Goal: Task Accomplishment & Management: Use online tool/utility

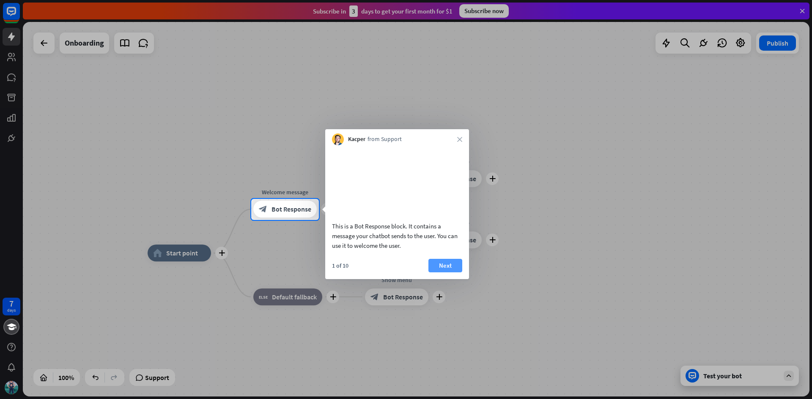
click at [451, 272] on button "Next" at bounding box center [445, 266] width 34 height 14
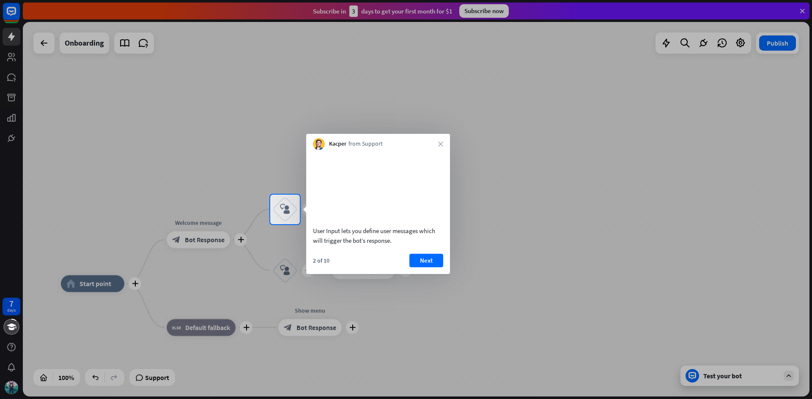
drag, startPoint x: 440, startPoint y: 265, endPoint x: 433, endPoint y: 268, distance: 7.2
click at [436, 267] on button "Next" at bounding box center [426, 261] width 34 height 14
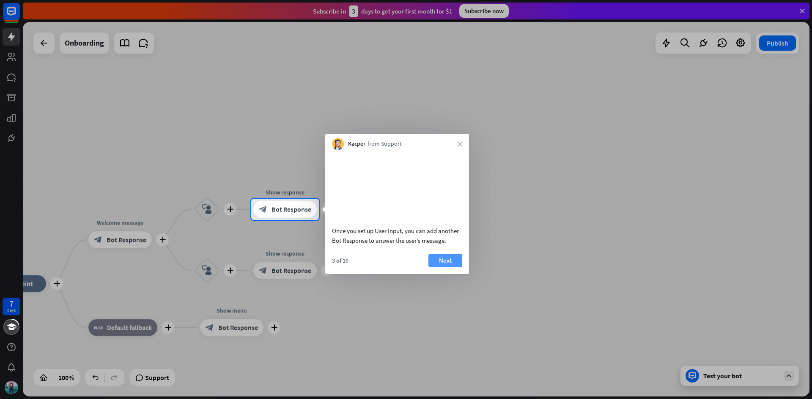
click at [446, 268] on button "Next" at bounding box center [445, 261] width 34 height 14
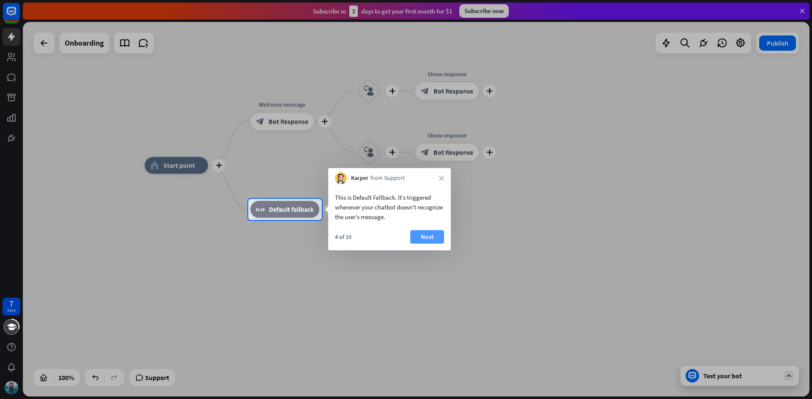
click at [431, 232] on button "Next" at bounding box center [427, 237] width 34 height 14
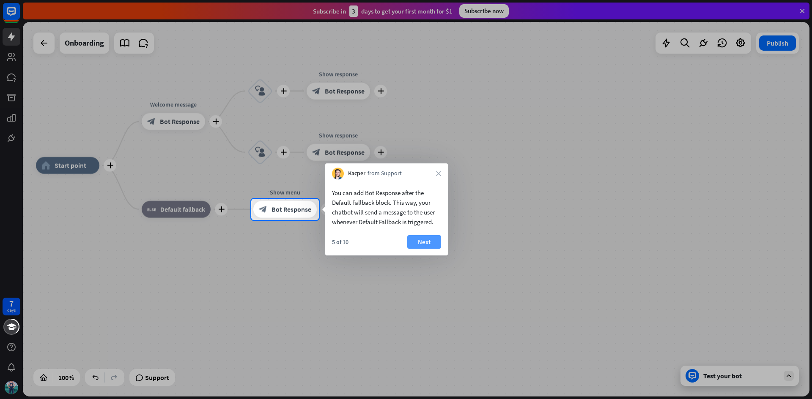
click at [418, 242] on button "Next" at bounding box center [424, 242] width 34 height 14
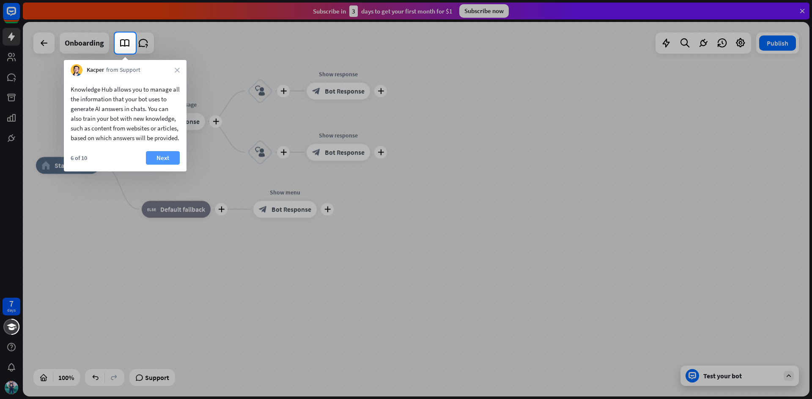
click at [157, 164] on button "Next" at bounding box center [163, 158] width 34 height 14
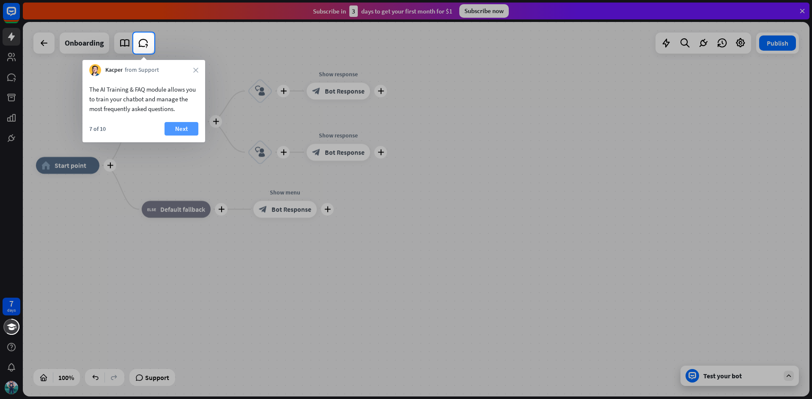
click at [173, 134] on button "Next" at bounding box center [181, 129] width 34 height 14
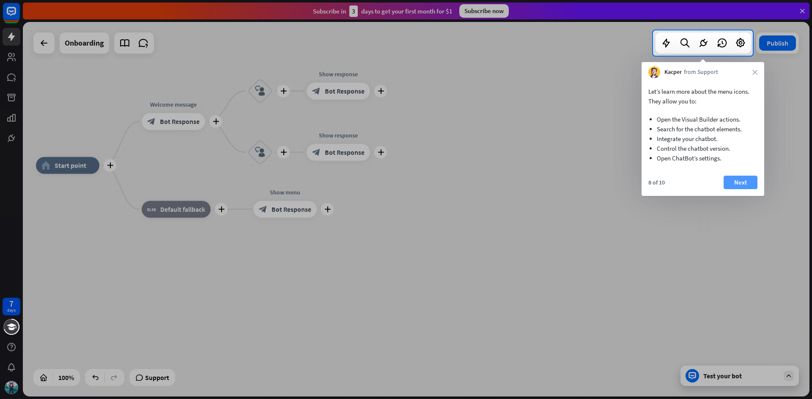
click at [739, 181] on button "Next" at bounding box center [740, 183] width 34 height 14
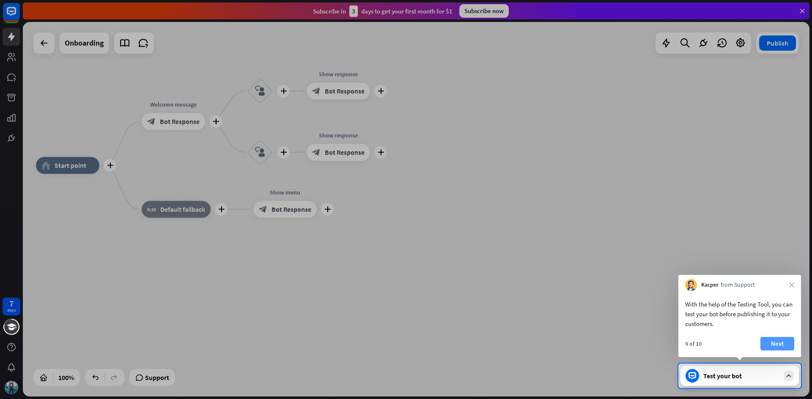
click at [765, 341] on button "Next" at bounding box center [777, 344] width 34 height 14
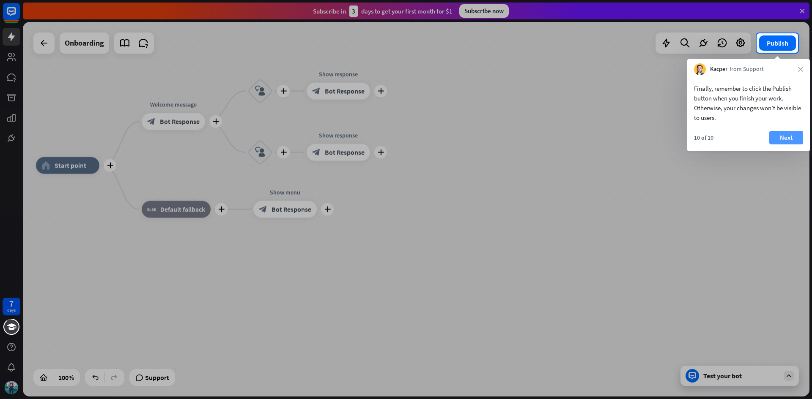
drag, startPoint x: 777, startPoint y: 132, endPoint x: 777, endPoint y: 142, distance: 9.3
click at [777, 141] on div "Finally, remember to click the Publish button when you finish your work. Otherw…" at bounding box center [748, 113] width 123 height 76
click at [777, 142] on button "Next" at bounding box center [786, 138] width 34 height 14
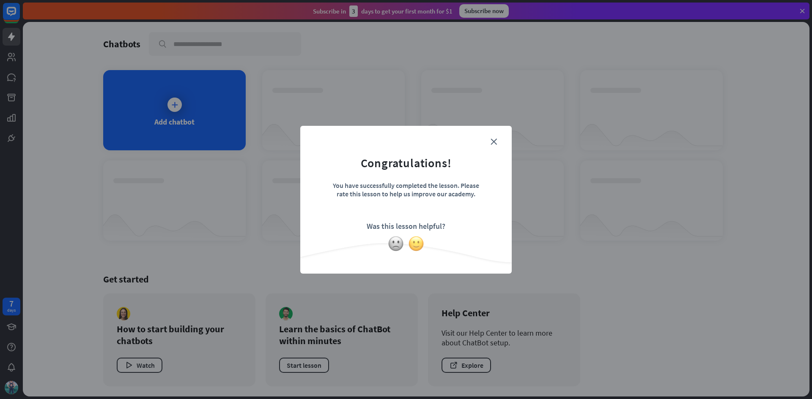
click at [412, 241] on img at bounding box center [416, 244] width 16 height 16
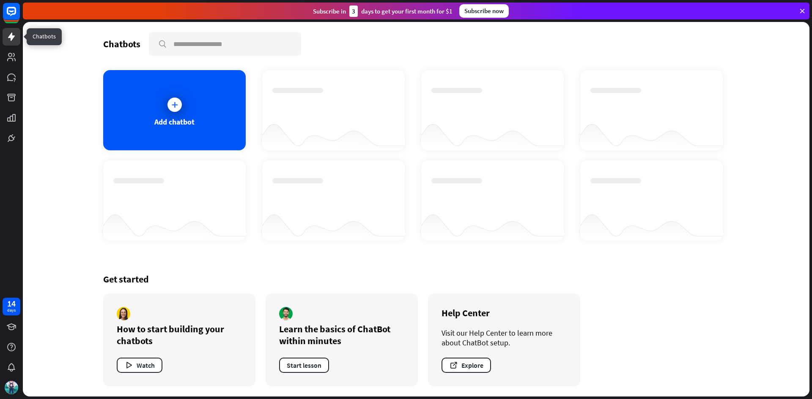
click at [5, 38] on link at bounding box center [12, 37] width 18 height 18
click at [135, 90] on div "Add chatbot" at bounding box center [174, 110] width 142 height 80
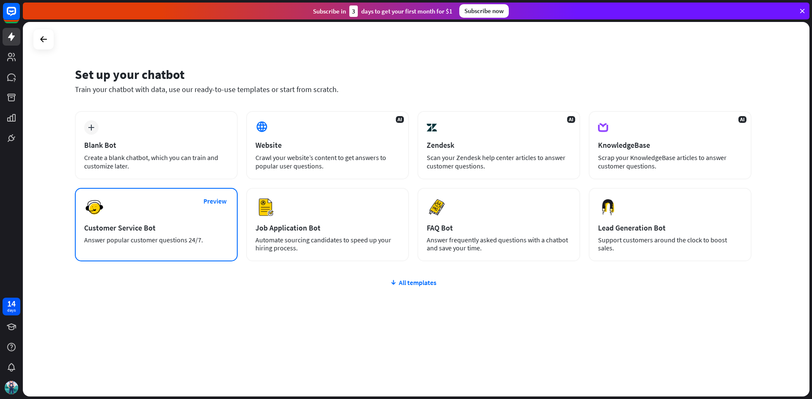
click at [214, 227] on div "Customer Service Bot" at bounding box center [156, 228] width 144 height 10
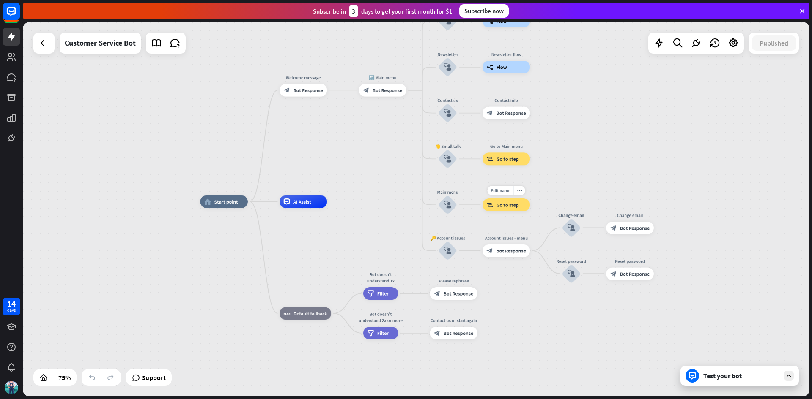
click at [492, 207] on icon "block_goto" at bounding box center [490, 205] width 7 height 6
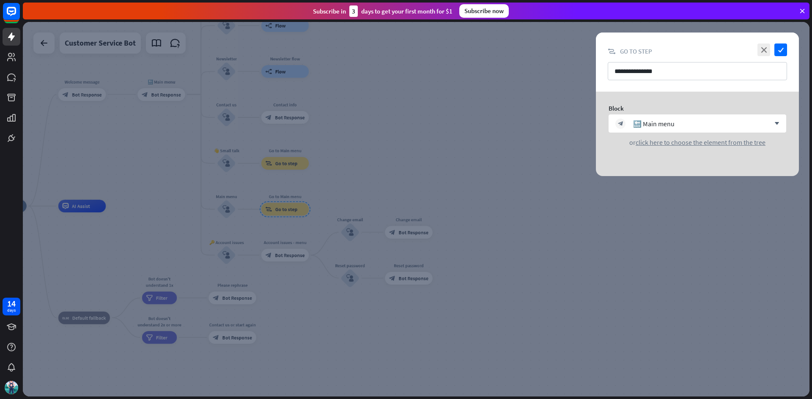
click at [489, 207] on div at bounding box center [416, 209] width 786 height 375
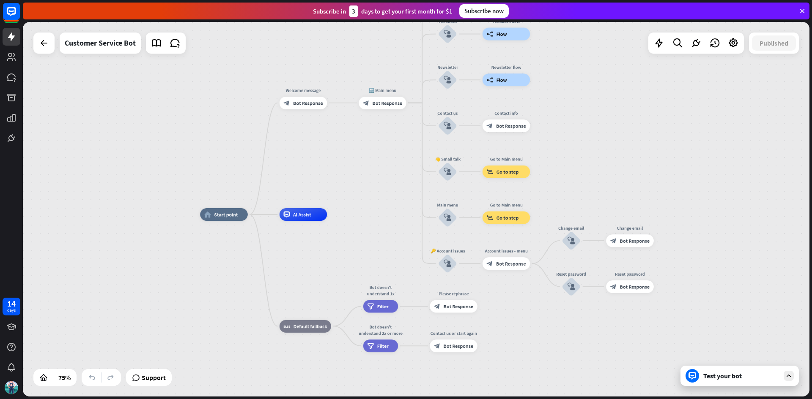
drag, startPoint x: 329, startPoint y: 204, endPoint x: 551, endPoint y: 212, distance: 221.6
click at [551, 212] on div "home_2 Start point Welcome message block_bot_response Bot Response 🔙 Main menu …" at bounding box center [416, 209] width 786 height 375
click at [232, 198] on div "more_horiz" at bounding box center [237, 200] width 12 height 10
click at [216, 218] on div "home_2 Start point" at bounding box center [224, 214] width 48 height 13
click at [317, 202] on icon "more_horiz" at bounding box center [316, 200] width 5 height 5
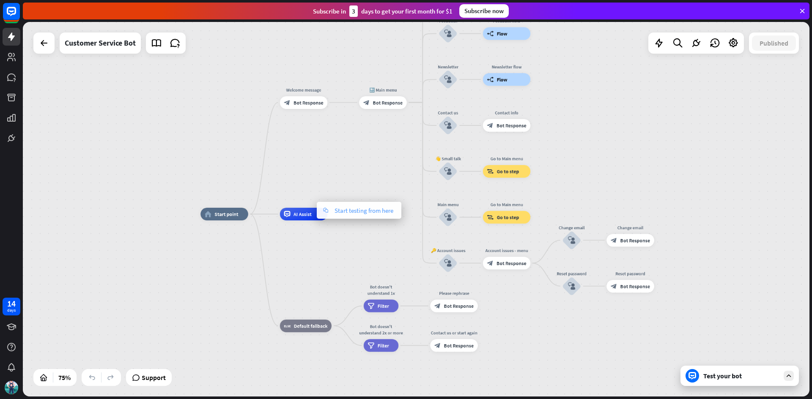
click at [327, 210] on icon "chat" at bounding box center [325, 210] width 9 height 5
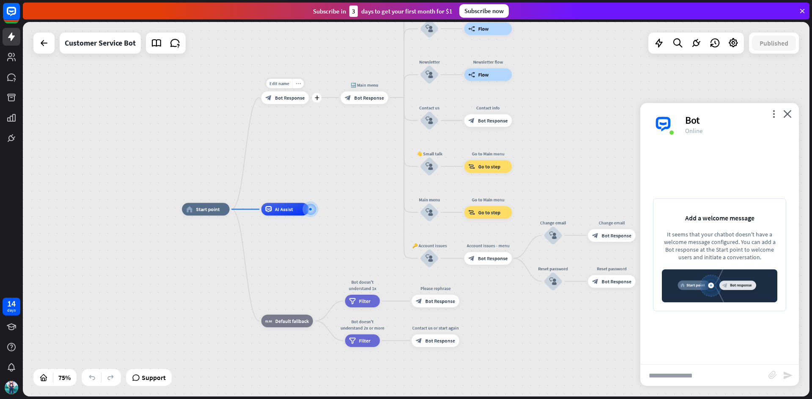
click at [295, 80] on div "more_horiz" at bounding box center [298, 84] width 12 height 10
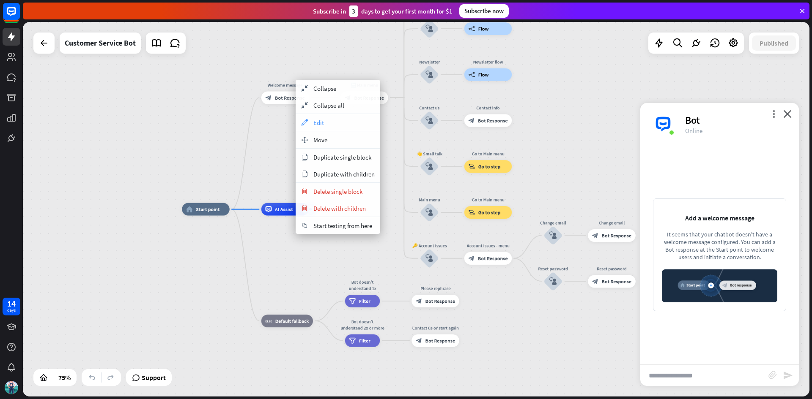
click at [318, 126] on span "Edit" at bounding box center [318, 123] width 11 height 8
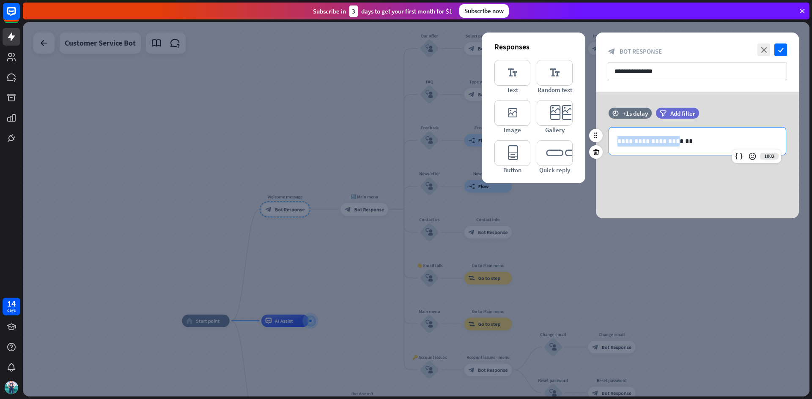
drag, startPoint x: 669, startPoint y: 142, endPoint x: 610, endPoint y: 140, distance: 59.6
click at [610, 140] on div "**********" at bounding box center [697, 141] width 177 height 27
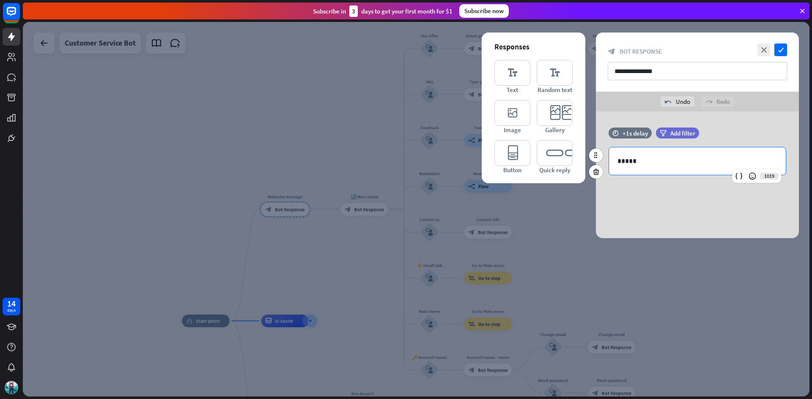
click at [622, 158] on p "*****" at bounding box center [697, 161] width 160 height 11
drag, startPoint x: 623, startPoint y: 162, endPoint x: 585, endPoint y: 164, distance: 37.6
click at [588, 164] on div "Responses editor_text Text editor_text Random text editor_image Image editor_ca…" at bounding box center [697, 175] width 224 height 127
click at [353, 140] on div at bounding box center [416, 209] width 786 height 375
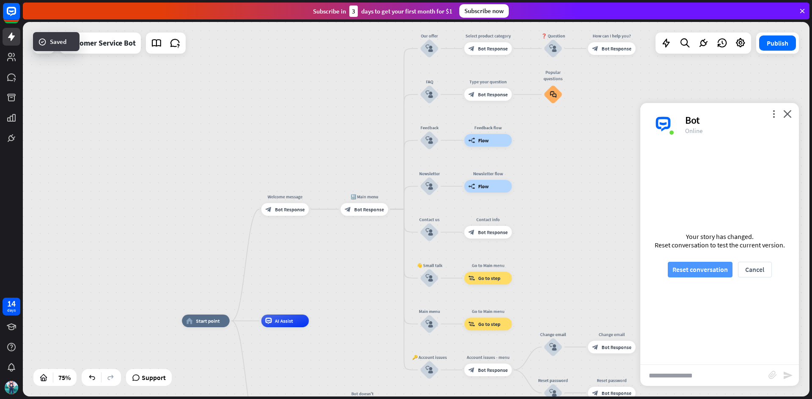
click at [694, 268] on button "Reset conversation" at bounding box center [699, 270] width 65 height 16
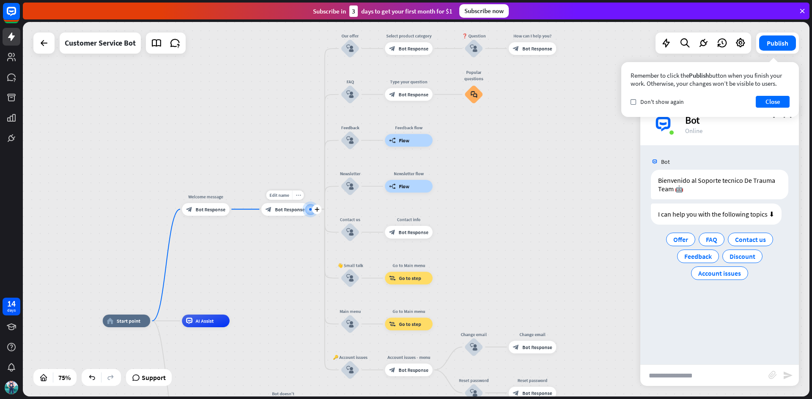
click at [299, 195] on icon "more_horiz" at bounding box center [297, 195] width 5 height 5
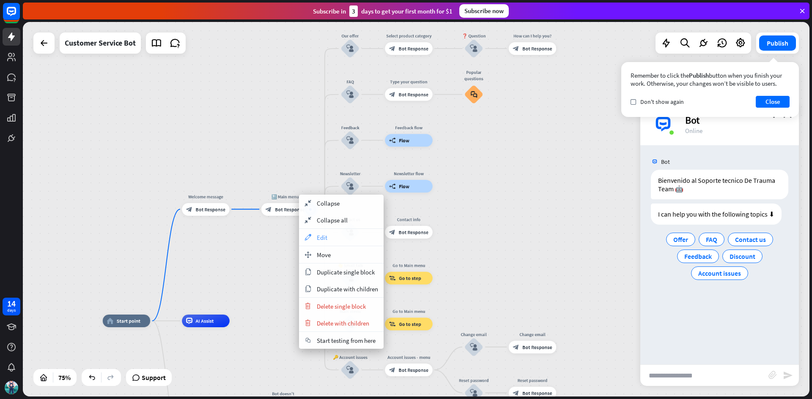
click at [341, 244] on div "appearance Edit" at bounding box center [341, 237] width 85 height 17
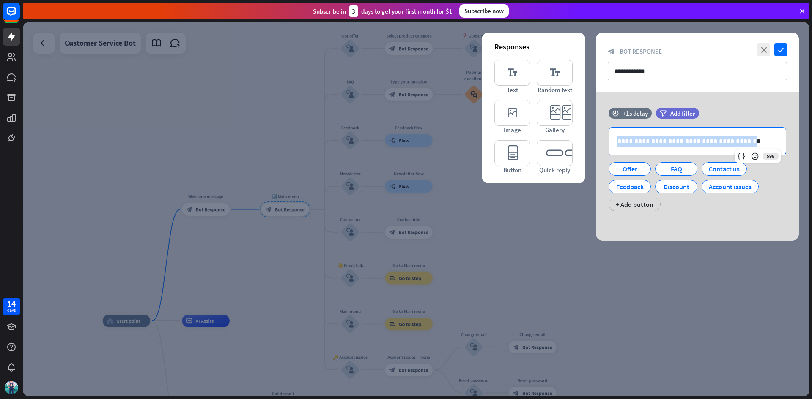
drag, startPoint x: 729, startPoint y: 141, endPoint x: 411, endPoint y: 131, distance: 318.0
click at [410, 132] on div "**********" at bounding box center [416, 209] width 786 height 375
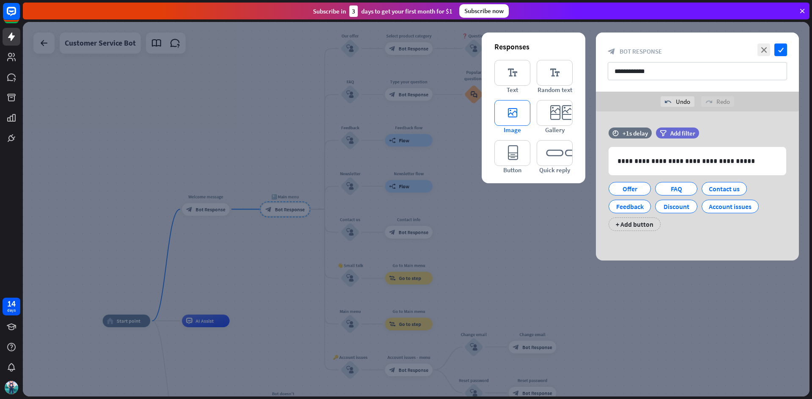
click at [508, 113] on icon "editor_image" at bounding box center [512, 113] width 36 height 26
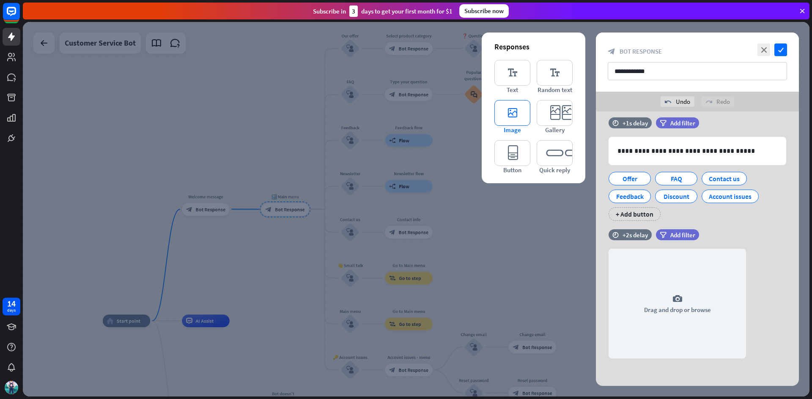
scroll to position [12, 0]
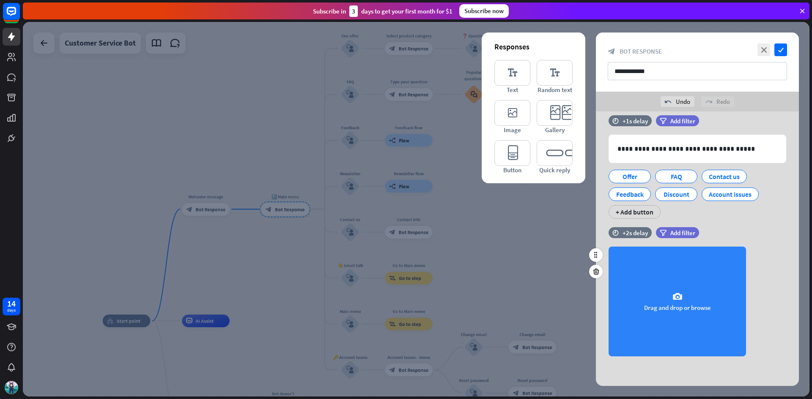
click at [704, 339] on div "camera Drag and drop or browse" at bounding box center [676, 302] width 137 height 110
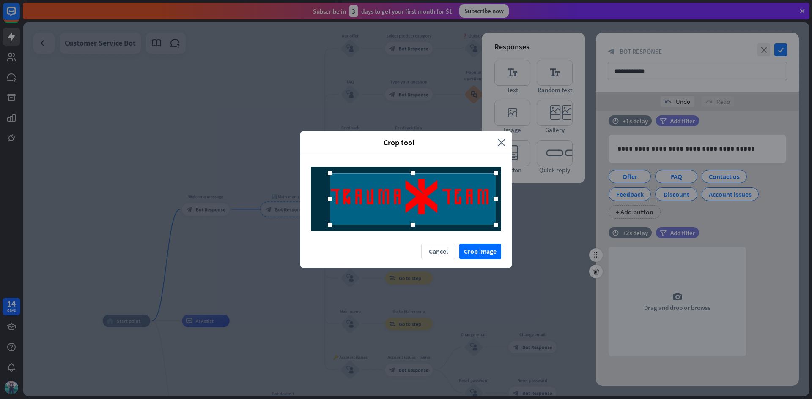
drag, startPoint x: 480, startPoint y: 218, endPoint x: 494, endPoint y: 218, distance: 13.5
click at [494, 218] on div at bounding box center [495, 199] width 5 height 52
click at [477, 252] on button "Crop image" at bounding box center [480, 252] width 42 height 16
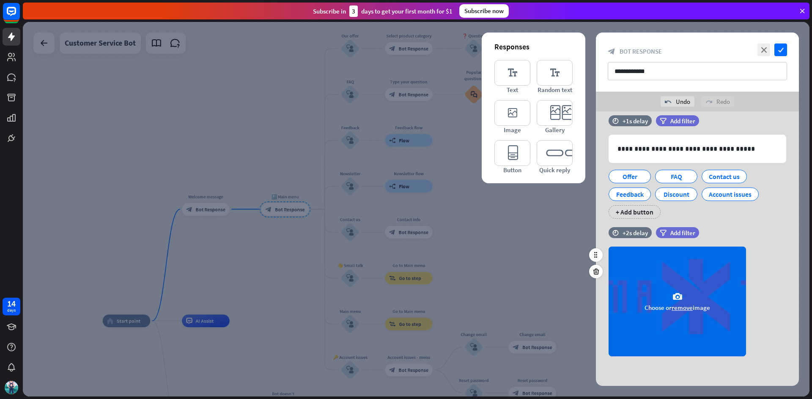
click at [684, 309] on button "remove" at bounding box center [681, 308] width 21 height 8
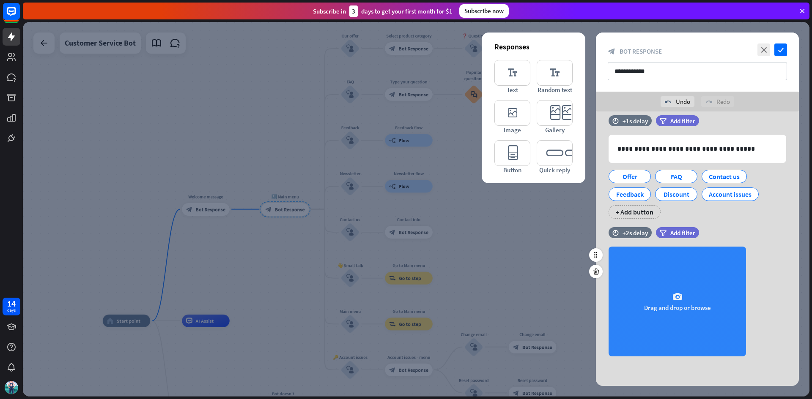
click at [684, 309] on div "camera Drag and drop or browse" at bounding box center [676, 302] width 137 height 110
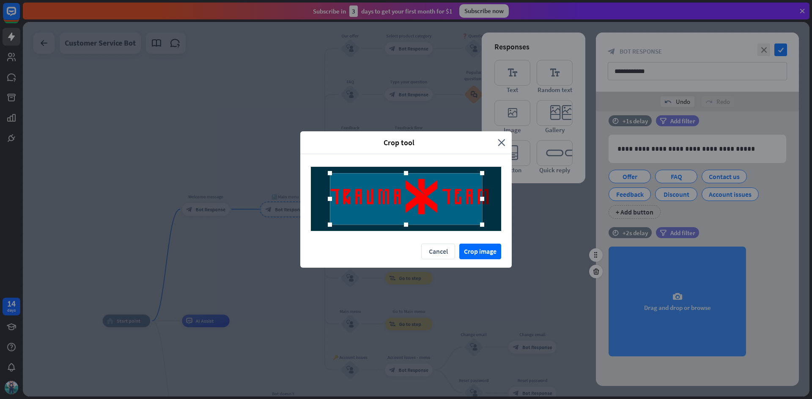
click at [330, 225] on div at bounding box center [330, 225] width 4 height 4
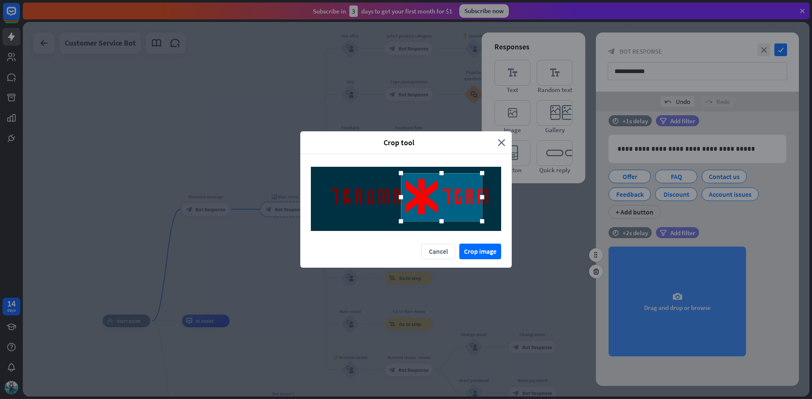
drag, startPoint x: 330, startPoint y: 222, endPoint x: 399, endPoint y: 219, distance: 68.9
click at [400, 219] on div at bounding box center [400, 221] width 13 height 13
drag, startPoint x: 484, startPoint y: 225, endPoint x: 443, endPoint y: 223, distance: 40.7
click at [443, 223] on div at bounding box center [441, 219] width 13 height 13
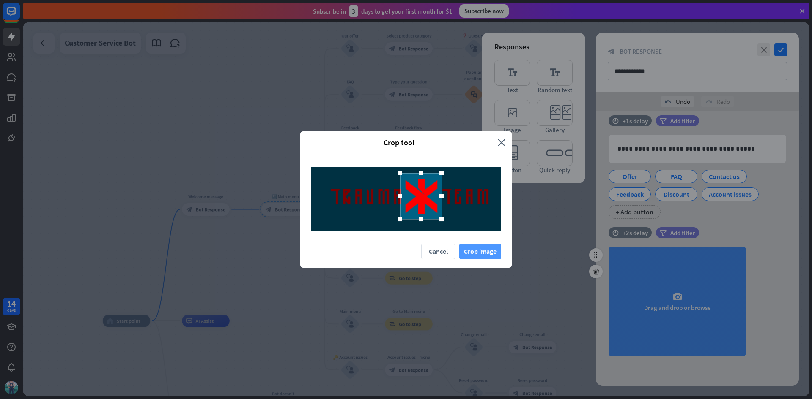
click at [489, 251] on button "Crop image" at bounding box center [480, 252] width 42 height 16
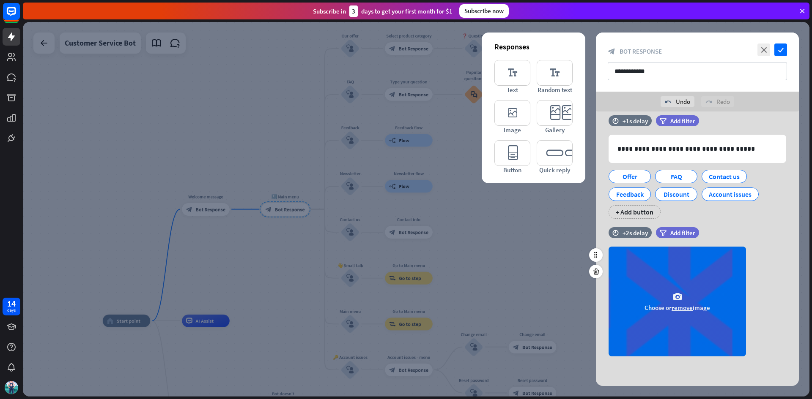
click at [701, 294] on div "camera Choose or remove image" at bounding box center [676, 302] width 137 height 110
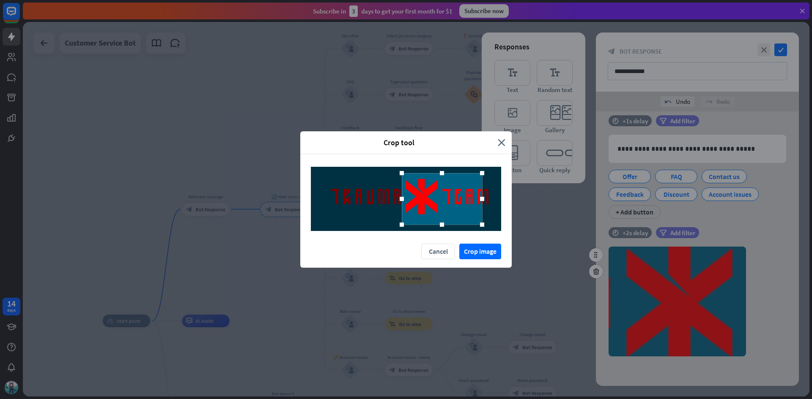
drag, startPoint x: 331, startPoint y: 199, endPoint x: 402, endPoint y: 203, distance: 72.0
click at [402, 203] on div at bounding box center [401, 199] width 13 height 13
drag, startPoint x: 484, startPoint y: 198, endPoint x: 442, endPoint y: 191, distance: 42.0
click at [440, 191] on div at bounding box center [421, 199] width 39 height 52
click at [422, 224] on div at bounding box center [421, 221] width 13 height 13
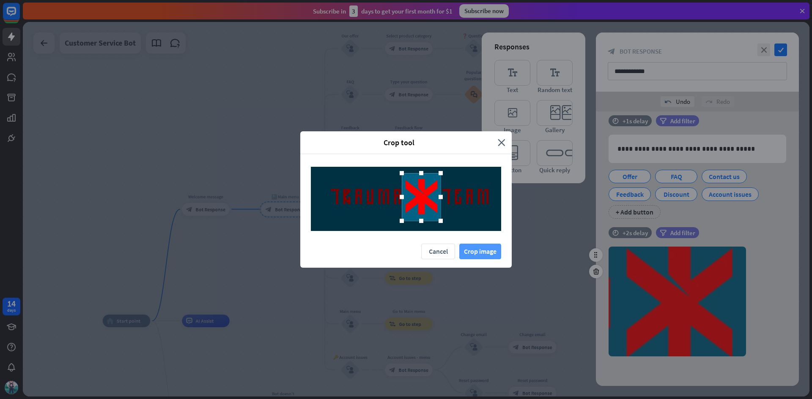
click at [485, 250] on button "Crop image" at bounding box center [480, 252] width 42 height 16
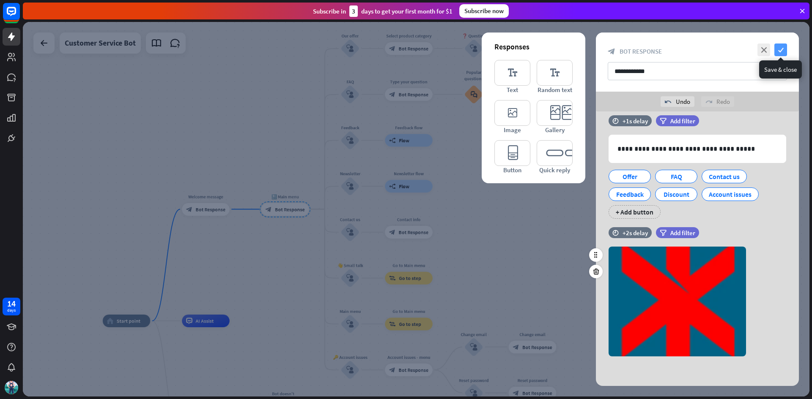
click at [781, 52] on icon "check" at bounding box center [780, 50] width 13 height 13
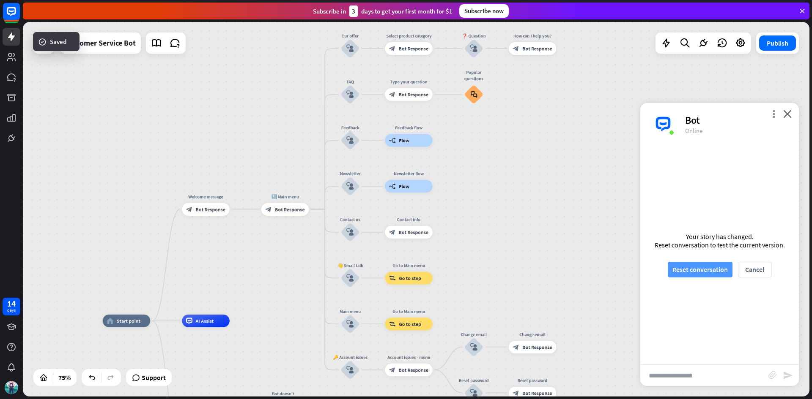
click at [702, 271] on button "Reset conversation" at bounding box center [699, 270] width 65 height 16
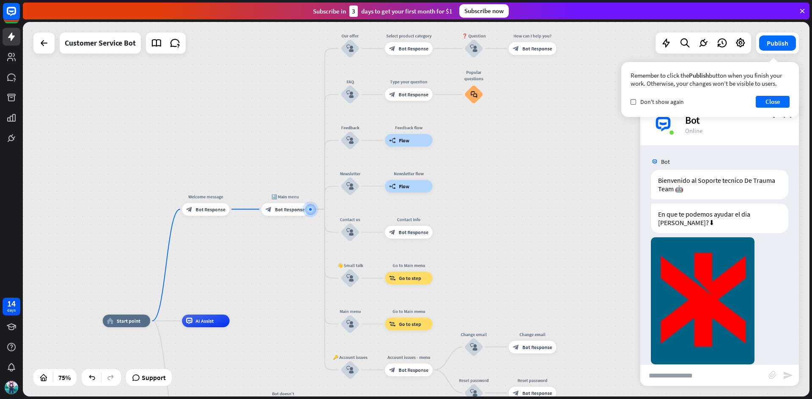
scroll to position [13, 0]
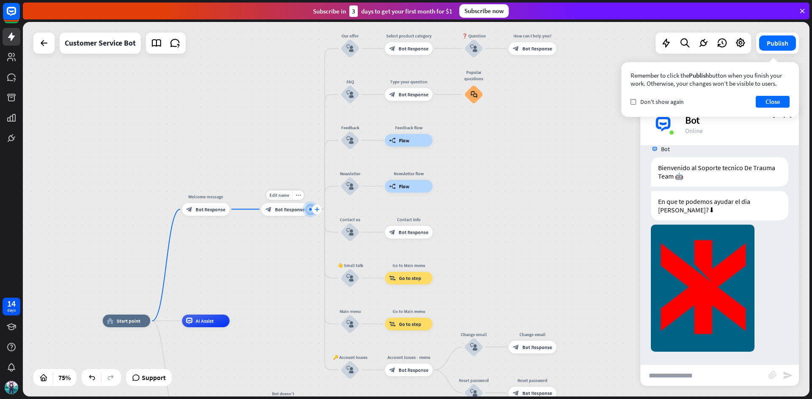
click at [317, 206] on div "plus" at bounding box center [317, 210] width 10 height 10
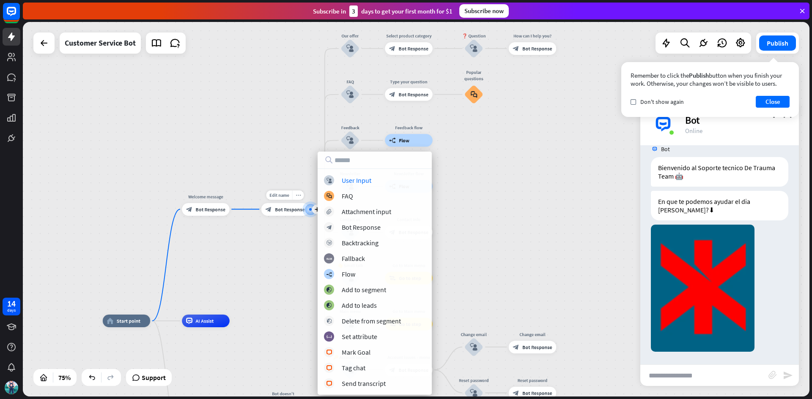
click at [295, 197] on div "more_horiz" at bounding box center [298, 196] width 12 height 10
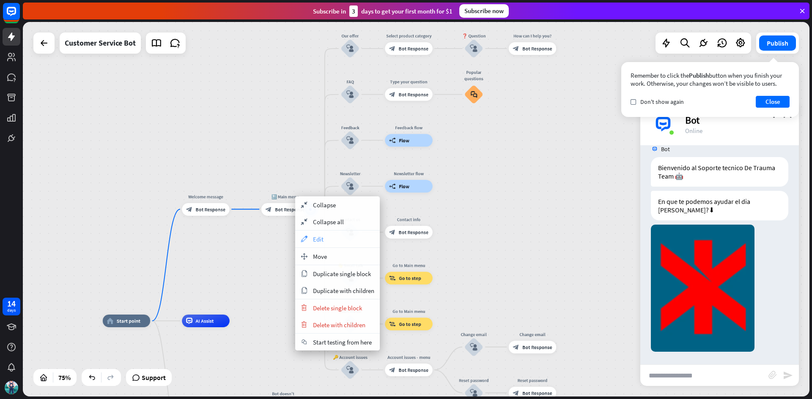
click at [338, 244] on div "appearance Edit" at bounding box center [337, 239] width 85 height 17
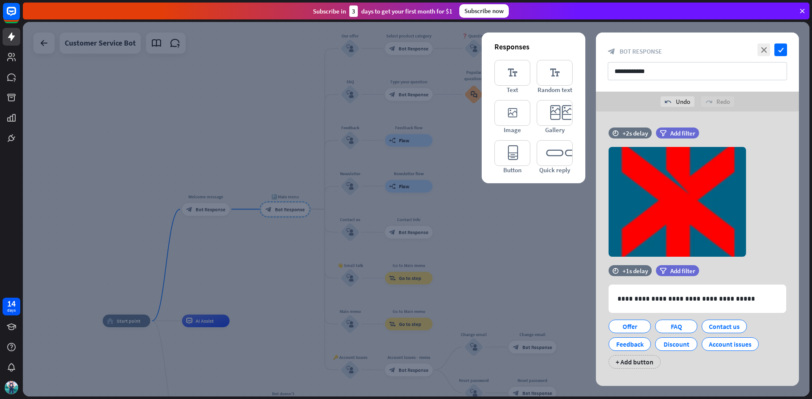
click at [562, 279] on div at bounding box center [416, 209] width 786 height 375
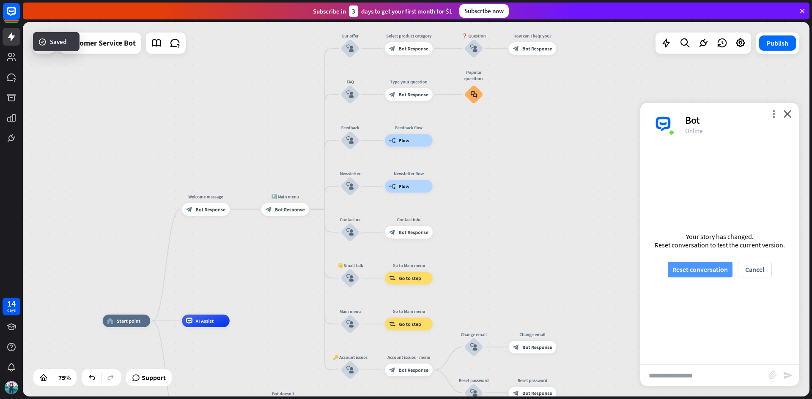
click at [722, 264] on button "Reset conversation" at bounding box center [699, 270] width 65 height 16
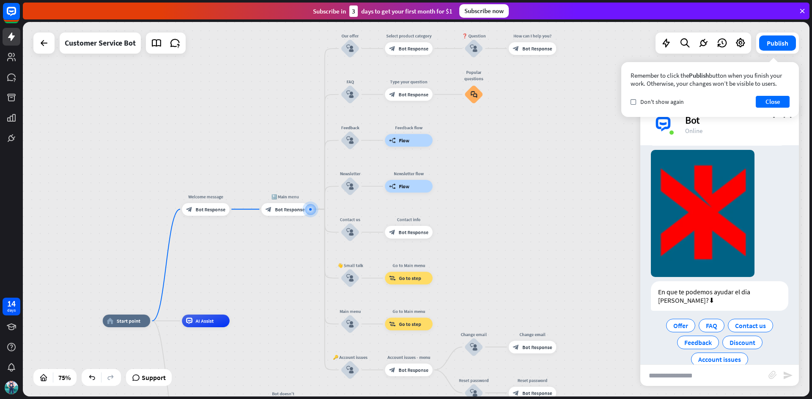
scroll to position [70, 0]
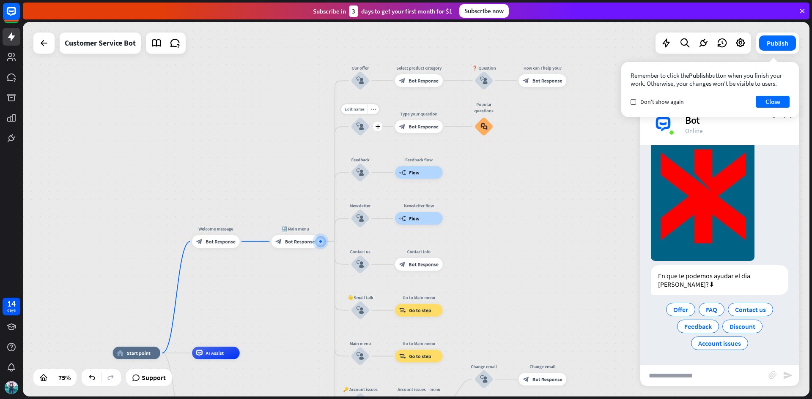
drag, startPoint x: 371, startPoint y: 111, endPoint x: 372, endPoint y: 124, distance: 13.6
click at [369, 124] on div "Edit name more_horiz plus FAQ block_user_input" at bounding box center [359, 126] width 19 height 19
click at [374, 63] on icon "more_horiz" at bounding box center [373, 63] width 5 height 5
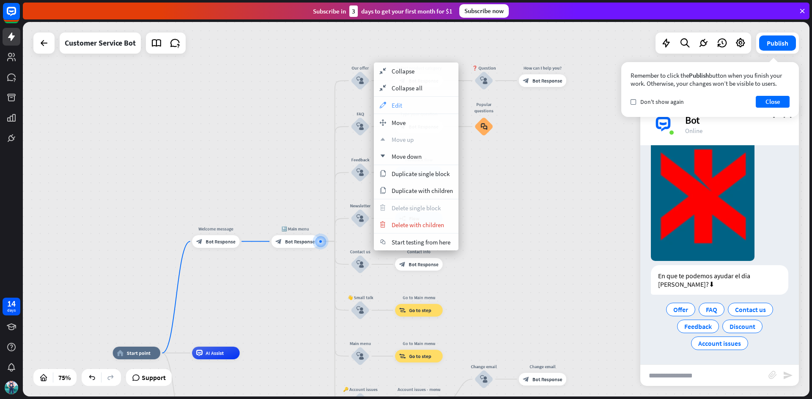
click at [392, 105] on span "Edit" at bounding box center [396, 105] width 11 height 8
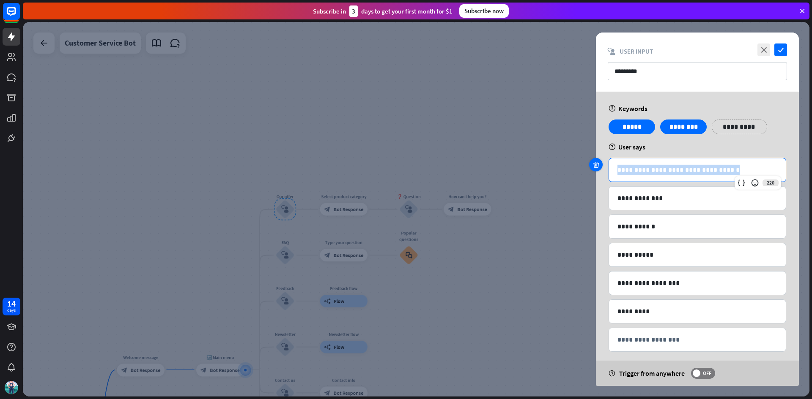
drag, startPoint x: 734, startPoint y: 169, endPoint x: 594, endPoint y: 160, distance: 140.2
click at [608, 160] on div "**********" at bounding box center [697, 170] width 178 height 24
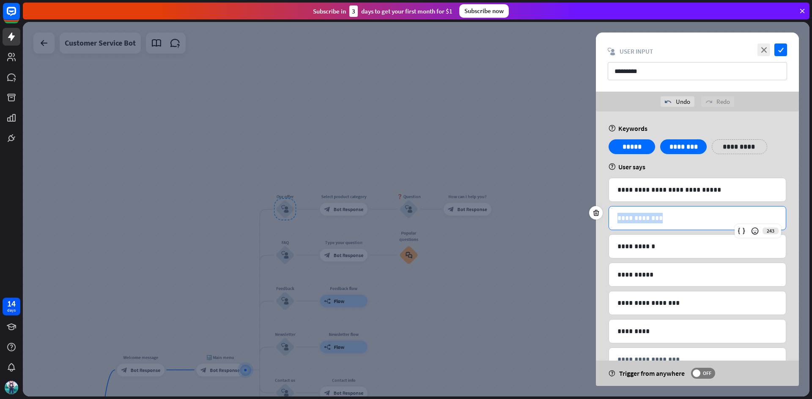
drag, startPoint x: 699, startPoint y: 211, endPoint x: 271, endPoint y: 191, distance: 428.2
click at [271, 191] on div "**********" at bounding box center [416, 209] width 786 height 375
drag, startPoint x: 681, startPoint y: 247, endPoint x: 342, endPoint y: 221, distance: 339.1
click at [350, 221] on div "**********" at bounding box center [416, 209] width 786 height 375
drag, startPoint x: 652, startPoint y: 277, endPoint x: 0, endPoint y: 274, distance: 651.8
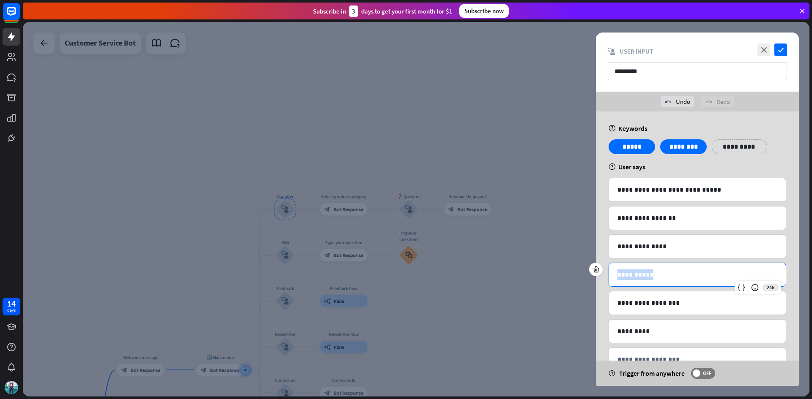
click at [0, 273] on div "14 days close Product Help First steps Get started with ChatBot Help Center Fol…" at bounding box center [406, 199] width 812 height 399
drag, startPoint x: 720, startPoint y: 312, endPoint x: 488, endPoint y: 305, distance: 232.2
click at [488, 305] on div "**********" at bounding box center [416, 209] width 786 height 375
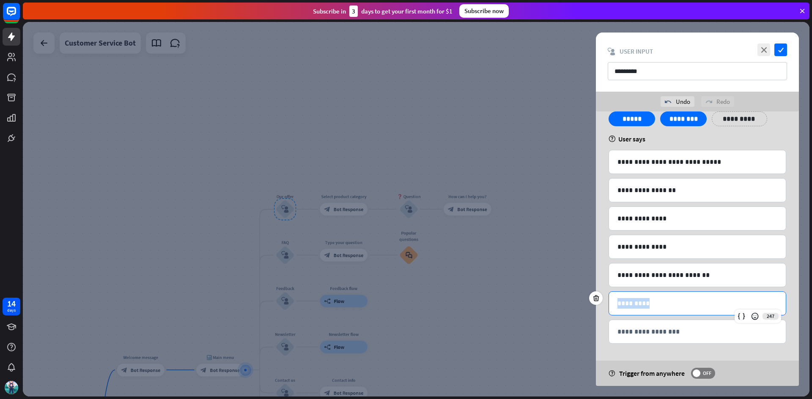
drag, startPoint x: 659, startPoint y: 301, endPoint x: 352, endPoint y: 262, distance: 310.1
click at [352, 262] on div "**********" at bounding box center [416, 209] width 786 height 375
click at [676, 338] on div "**********" at bounding box center [697, 331] width 177 height 23
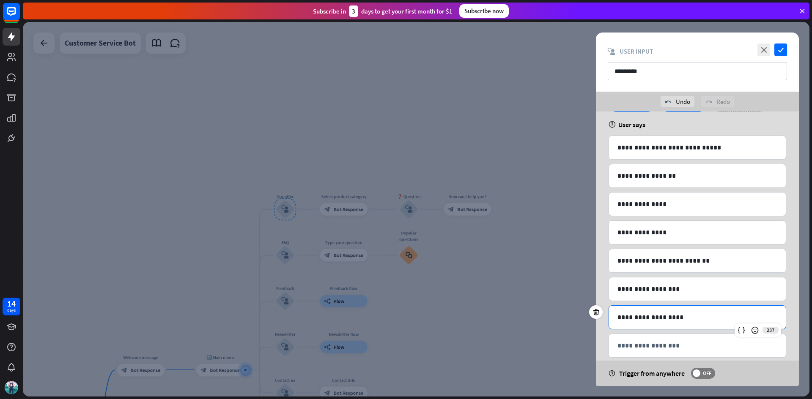
scroll to position [0, 0]
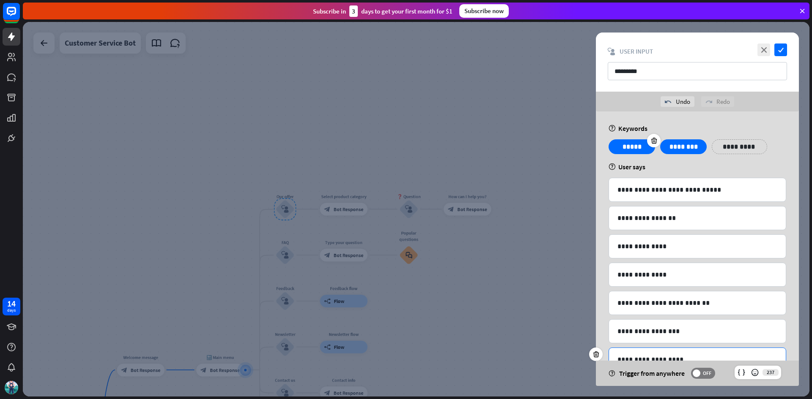
click at [633, 148] on p "*****" at bounding box center [632, 147] width 34 height 11
drag, startPoint x: 641, startPoint y: 148, endPoint x: 456, endPoint y: 148, distance: 184.7
click at [456, 148] on div "**********" at bounding box center [416, 209] width 786 height 375
click at [690, 152] on p "********" at bounding box center [683, 147] width 34 height 11
click at [734, 149] on p "**********" at bounding box center [739, 147] width 43 height 11
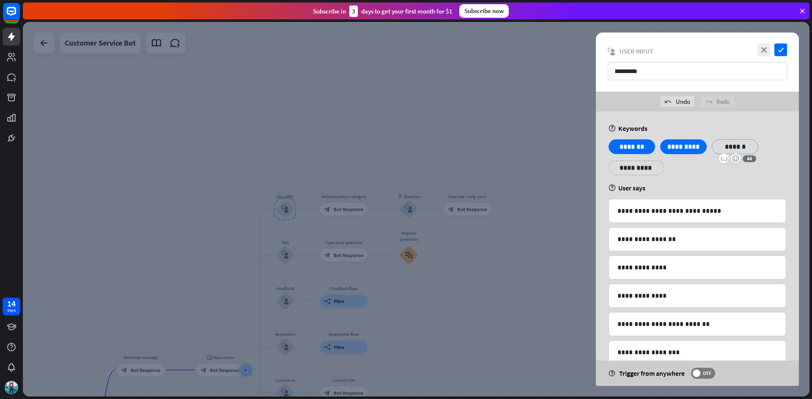
click at [649, 165] on div "**********" at bounding box center [635, 168] width 55 height 15
click at [783, 48] on icon "check" at bounding box center [780, 50] width 13 height 13
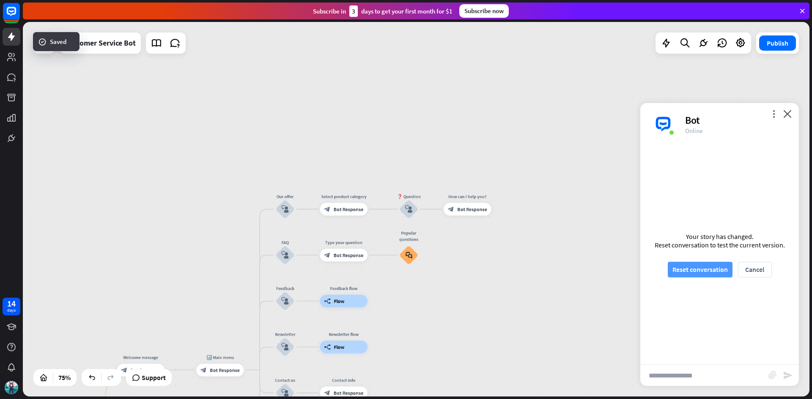
click at [714, 275] on button "Reset conversation" at bounding box center [699, 270] width 65 height 16
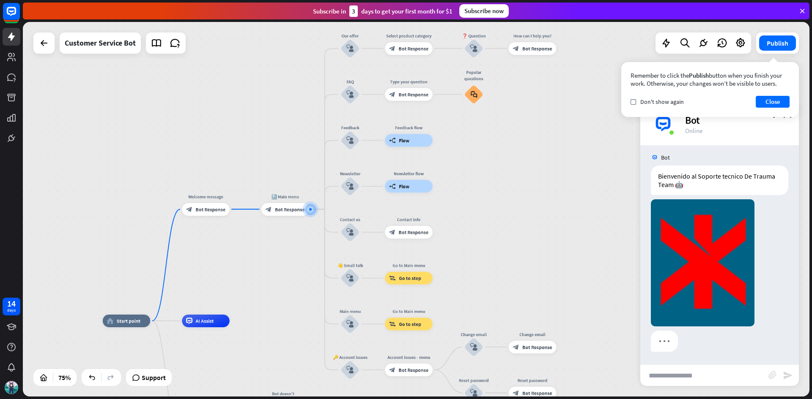
click at [693, 380] on input "text" at bounding box center [704, 375] width 128 height 21
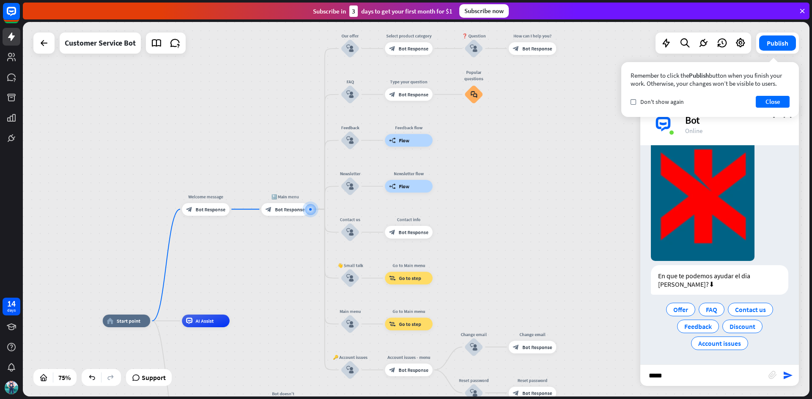
type input "******"
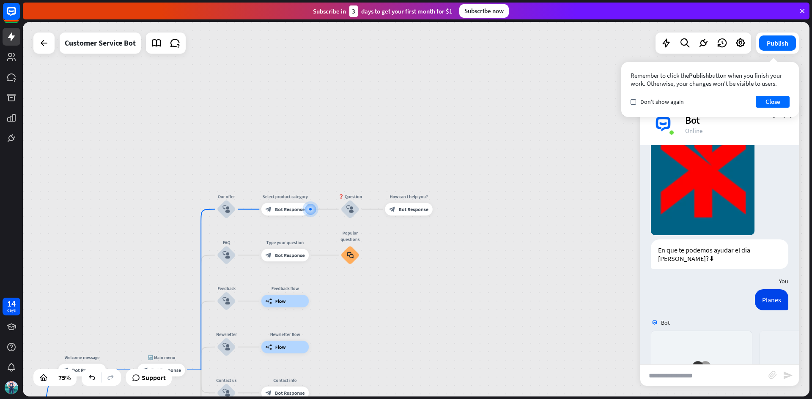
scroll to position [252, 0]
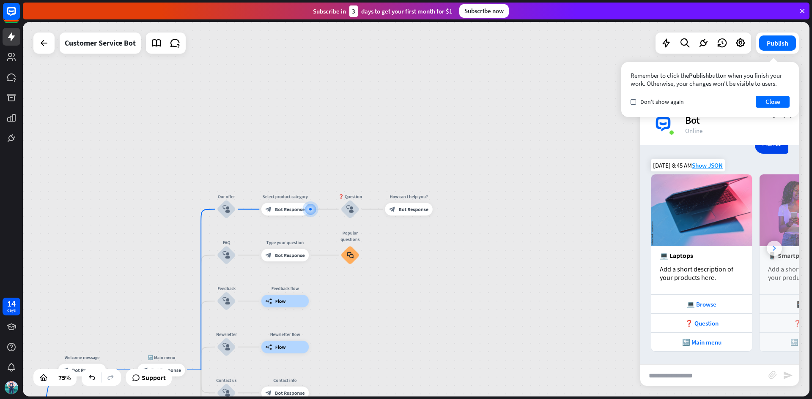
click at [772, 246] on icon at bounding box center [773, 248] width 3 height 5
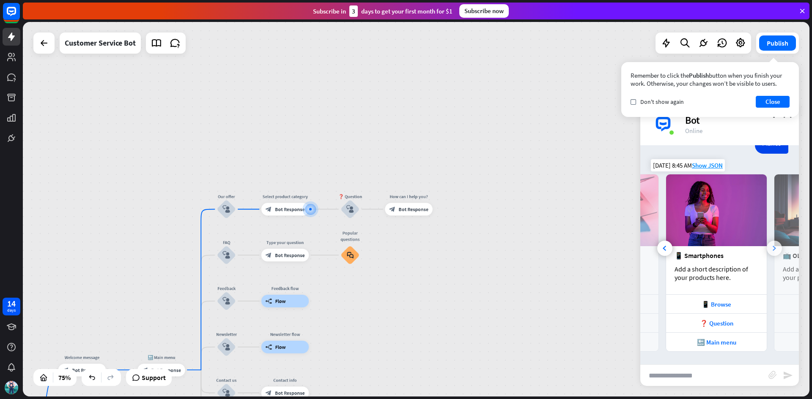
click at [772, 246] on icon at bounding box center [773, 248] width 3 height 5
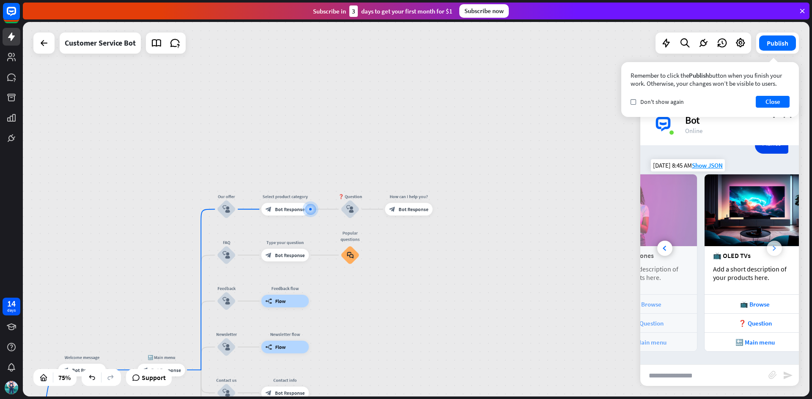
scroll to position [0, 187]
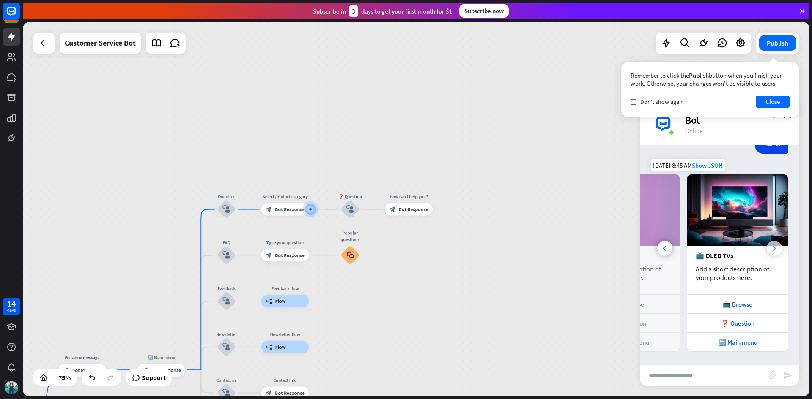
click at [768, 246] on img at bounding box center [737, 211] width 101 height 72
click at [666, 254] on div at bounding box center [664, 248] width 15 height 15
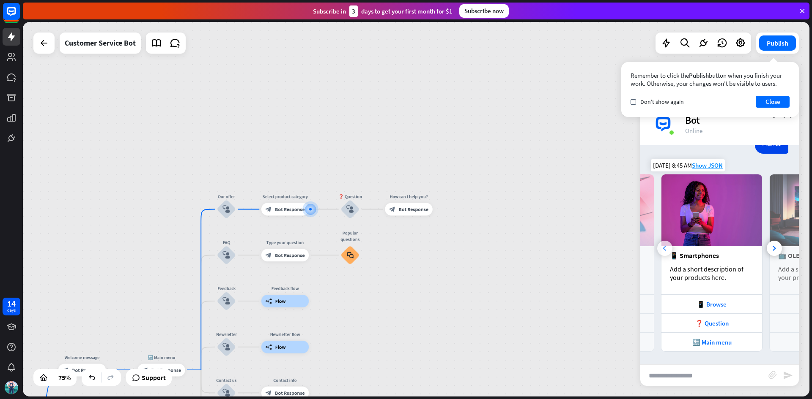
click at [666, 254] on div at bounding box center [664, 248] width 15 height 15
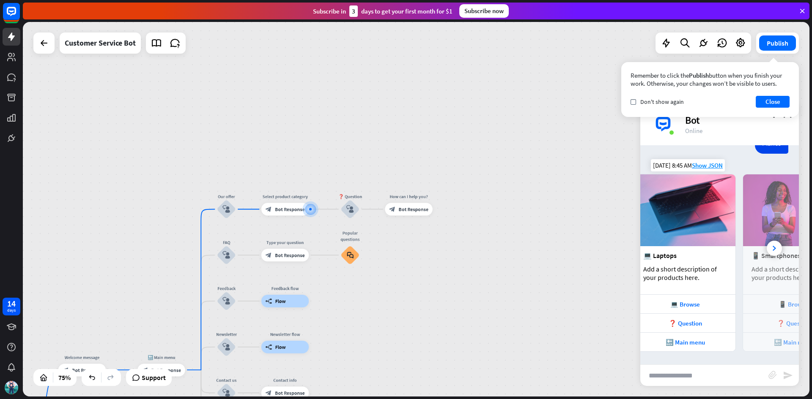
scroll to position [0, 0]
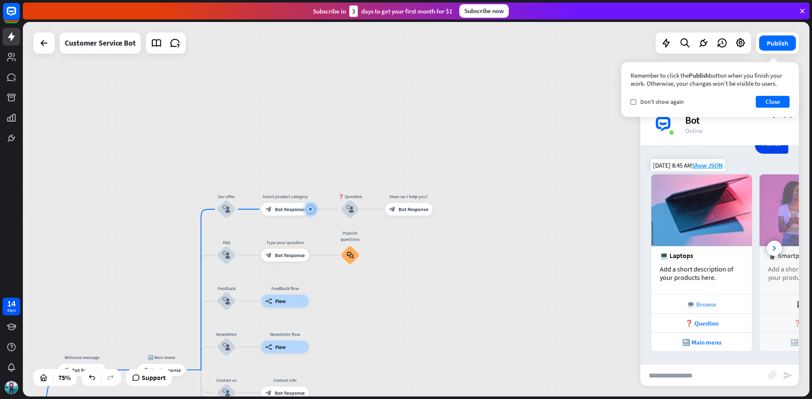
click at [691, 308] on div "💻 Browse" at bounding box center [701, 305] width 92 height 8
click at [694, 320] on div "❓ Question" at bounding box center [701, 324] width 92 height 8
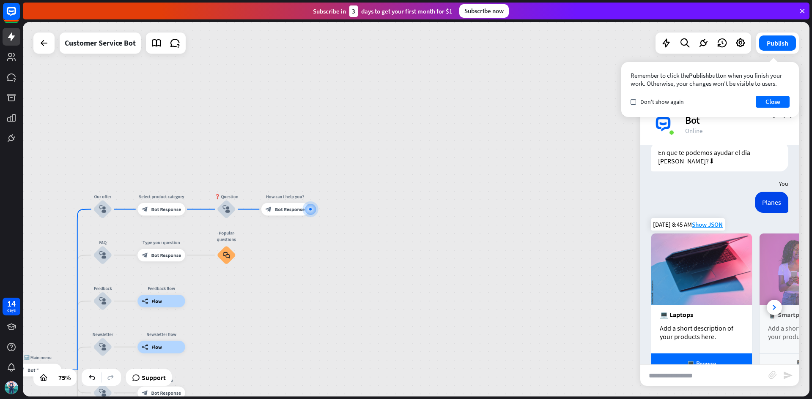
scroll to position [189, 0]
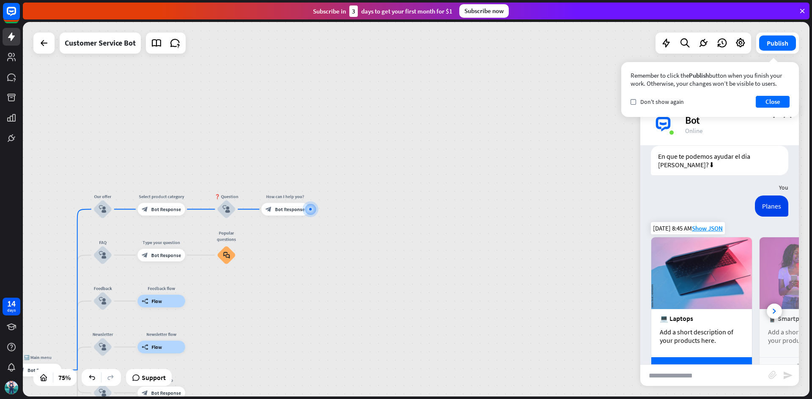
click at [708, 317] on div "💻 Laptops" at bounding box center [701, 318] width 84 height 8
click at [708, 305] on img at bounding box center [701, 274] width 101 height 72
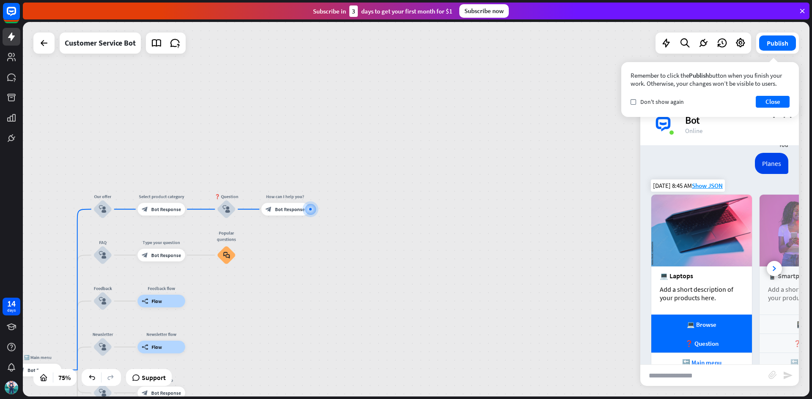
scroll to position [274, 0]
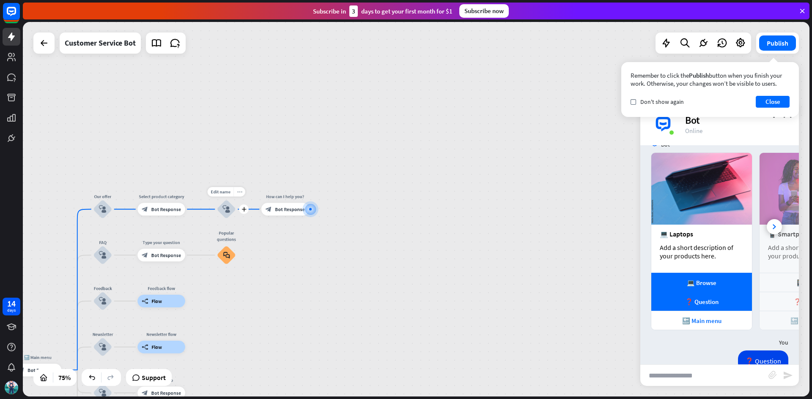
click at [236, 194] on div "more_horiz" at bounding box center [239, 192] width 12 height 10
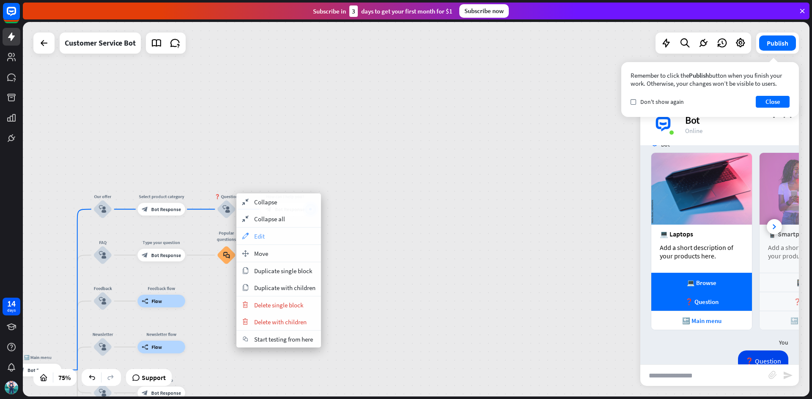
click at [266, 243] on div "appearance Edit" at bounding box center [278, 236] width 85 height 17
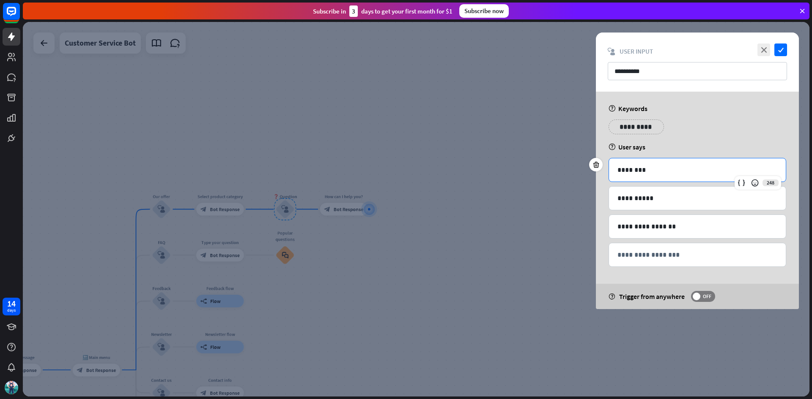
click at [678, 170] on p "********" at bounding box center [697, 170] width 160 height 11
click at [526, 142] on div at bounding box center [416, 209] width 786 height 375
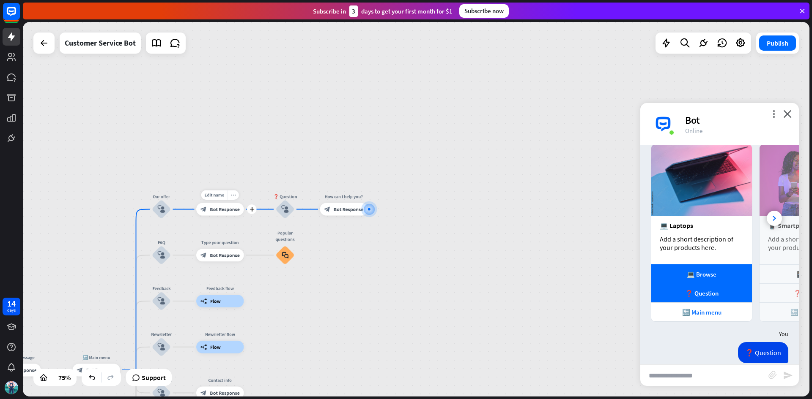
click at [234, 196] on icon "more_horiz" at bounding box center [232, 195] width 5 height 5
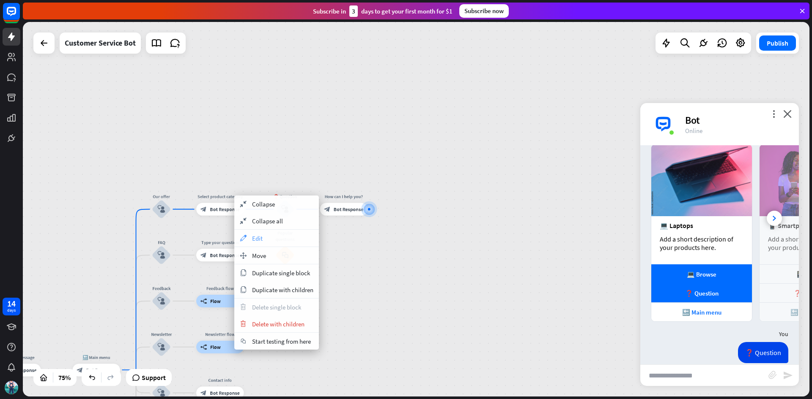
click at [265, 246] on div "appearance Edit" at bounding box center [276, 238] width 85 height 17
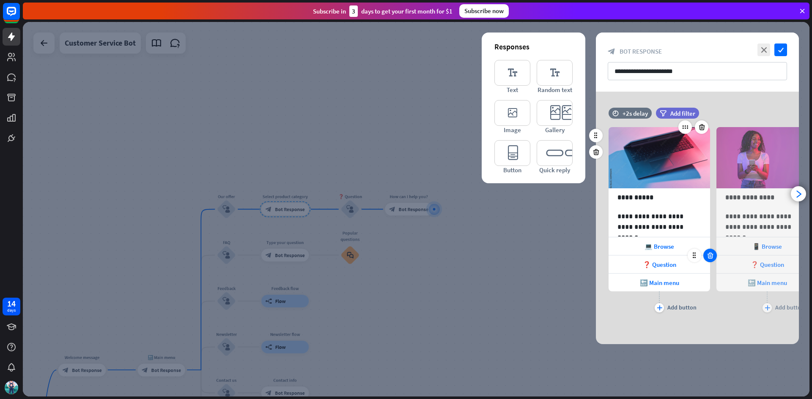
click at [709, 260] on div at bounding box center [710, 256] width 14 height 14
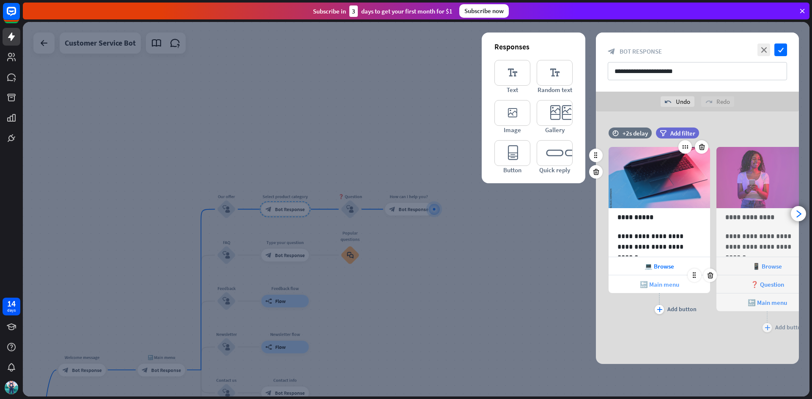
click at [678, 285] on span "🔙 Main menu" at bounding box center [659, 285] width 39 height 8
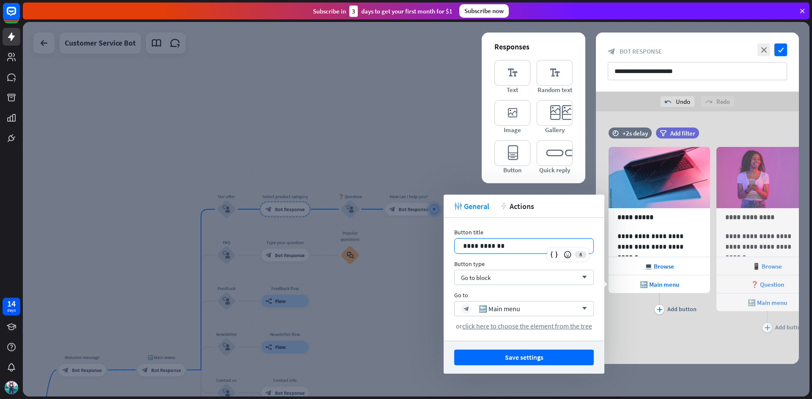
drag, startPoint x: 549, startPoint y: 249, endPoint x: 287, endPoint y: 209, distance: 265.4
click at [298, 229] on body "14 days close Product Help First steps Get started with ChatBot Help Center Fol…" at bounding box center [406, 199] width 812 height 399
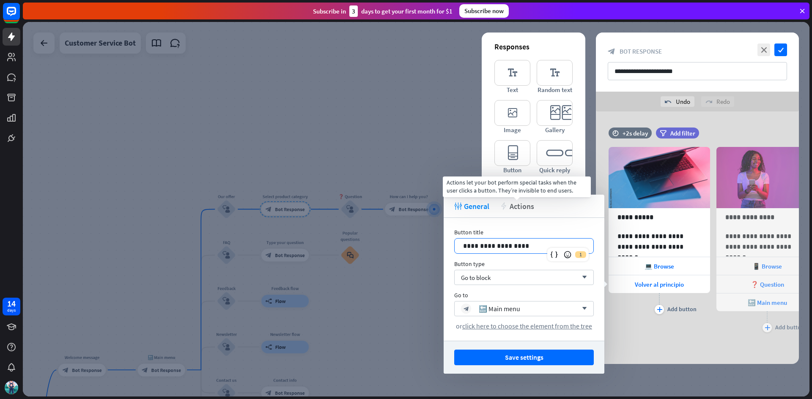
click at [525, 209] on span "Actions" at bounding box center [521, 207] width 25 height 10
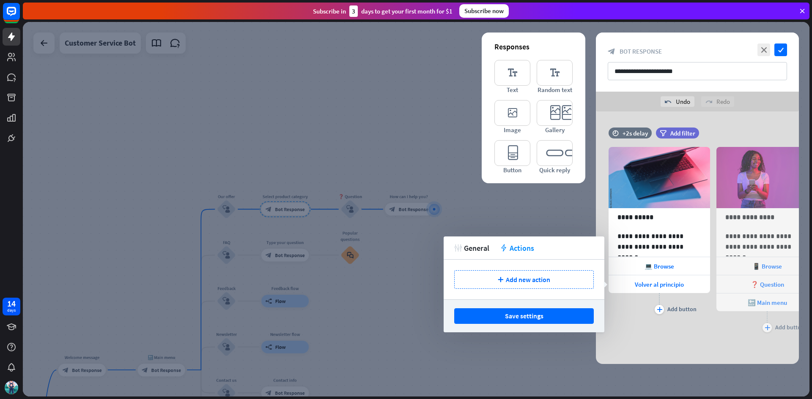
click at [471, 251] on span "General" at bounding box center [476, 248] width 25 height 10
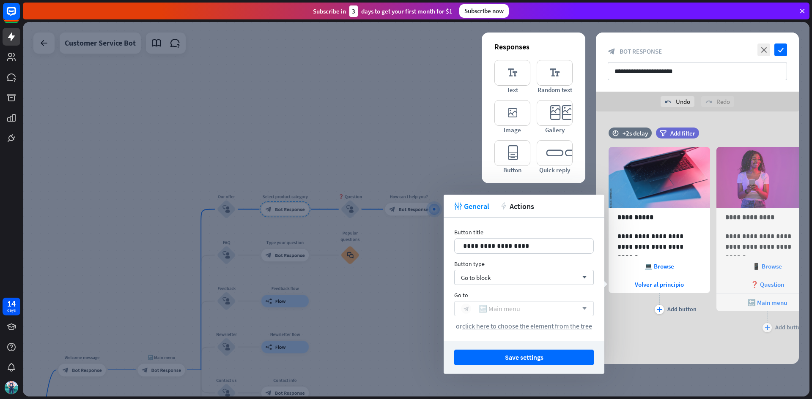
click at [498, 309] on div "🔙 Main menu" at bounding box center [498, 309] width 41 height 8
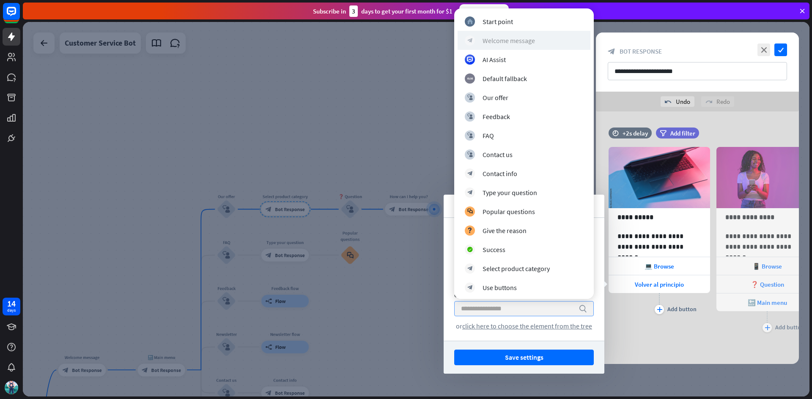
click at [541, 44] on div "block_bot_response Welcome message" at bounding box center [524, 41] width 118 height 10
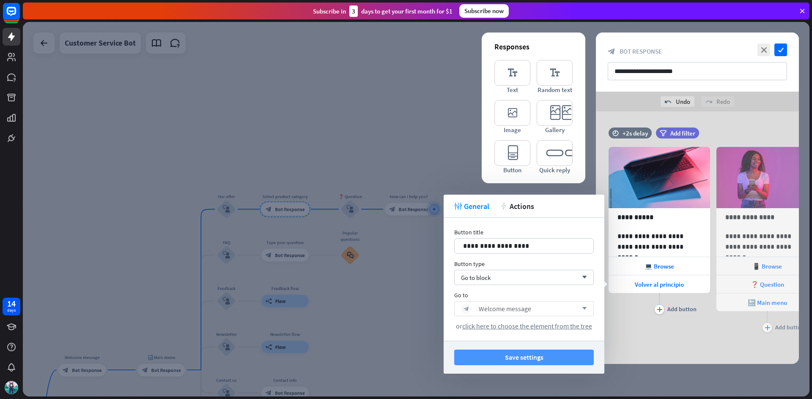
click at [581, 364] on button "Save settings" at bounding box center [523, 358] width 139 height 16
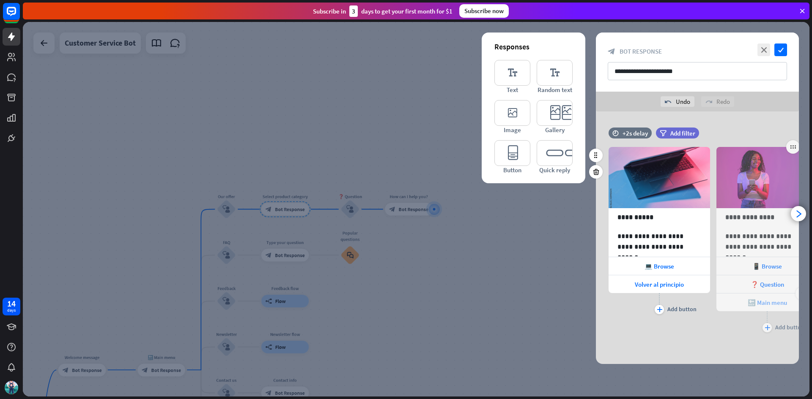
click at [766, 302] on span "🔙 Main menu" at bounding box center [766, 303] width 39 height 8
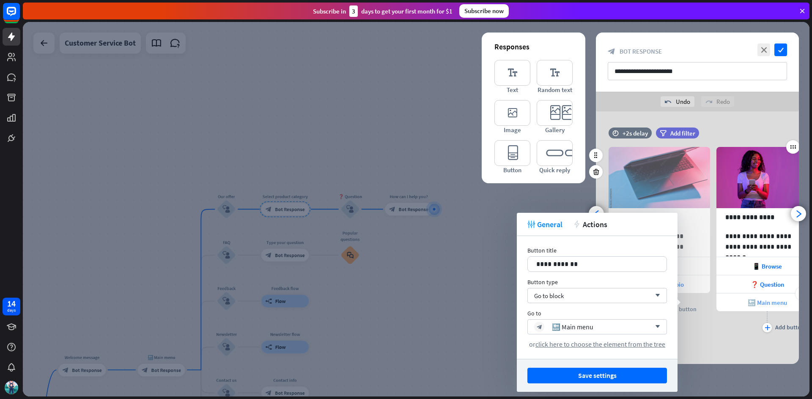
scroll to position [0, 70]
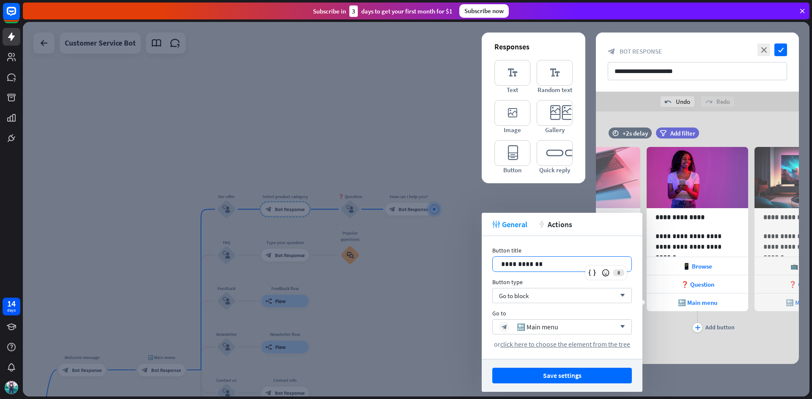
drag, startPoint x: 586, startPoint y: 262, endPoint x: 38, endPoint y: 230, distance: 548.7
click at [46, 237] on body "14 days close Product Help First steps Get started with ChatBot Help Center Fol…" at bounding box center [406, 199] width 812 height 399
click at [577, 372] on button "Save settings" at bounding box center [561, 376] width 139 height 16
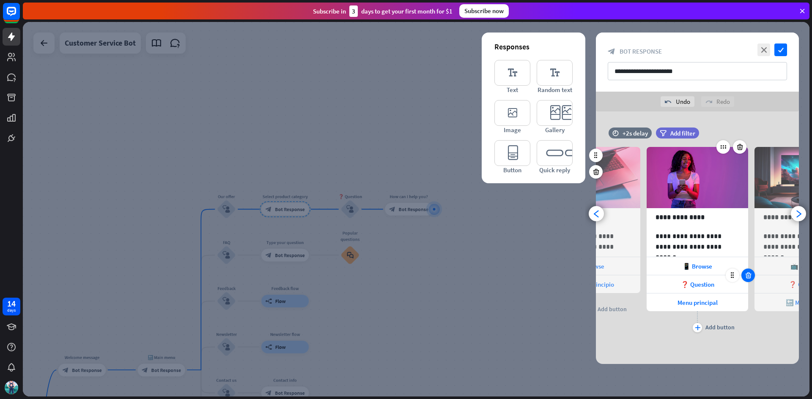
click at [746, 279] on div at bounding box center [748, 276] width 14 height 14
click at [770, 302] on div "🔙 Main menu" at bounding box center [804, 303] width 101 height 18
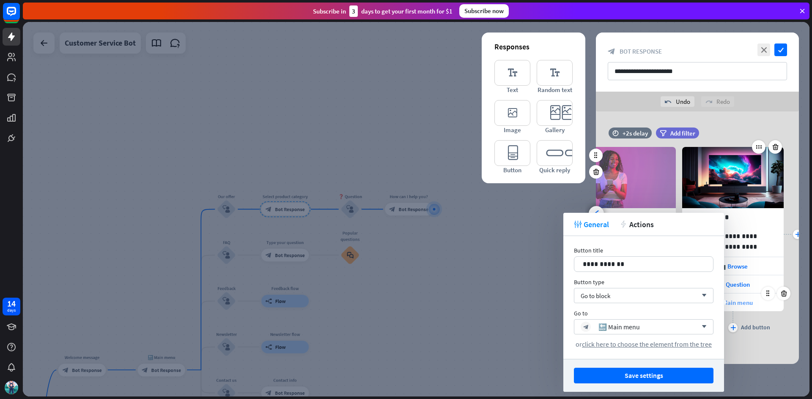
scroll to position [0, 178]
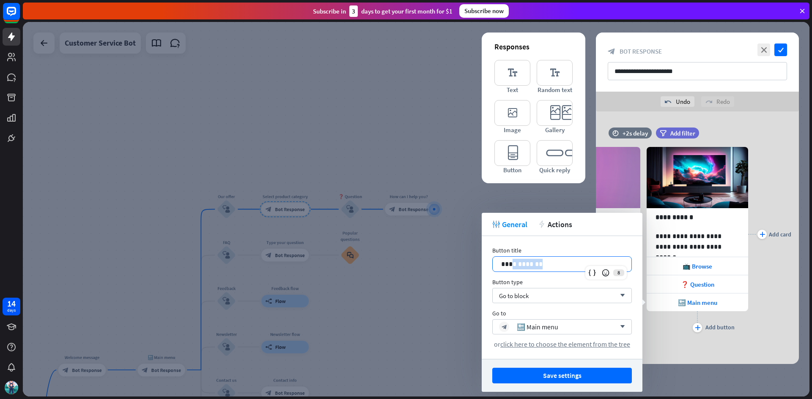
drag, startPoint x: 522, startPoint y: 262, endPoint x: 512, endPoint y: 255, distance: 11.8
click at [512, 255] on div "**********" at bounding box center [561, 259] width 139 height 25
click at [553, 326] on div "🔙 Main menu" at bounding box center [537, 327] width 41 height 8
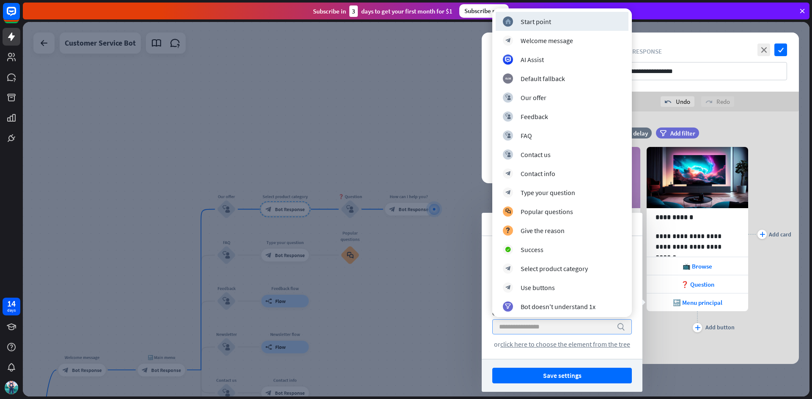
click at [571, 366] on div "Save settings" at bounding box center [561, 375] width 161 height 33
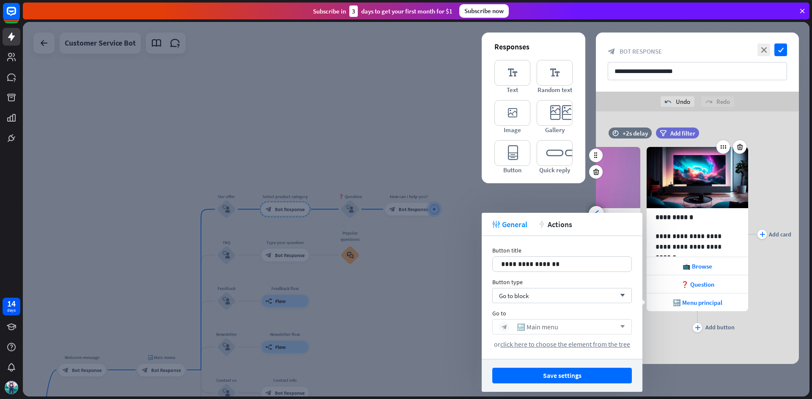
click at [672, 332] on div "plus Add button" at bounding box center [696, 322] width 101 height 21
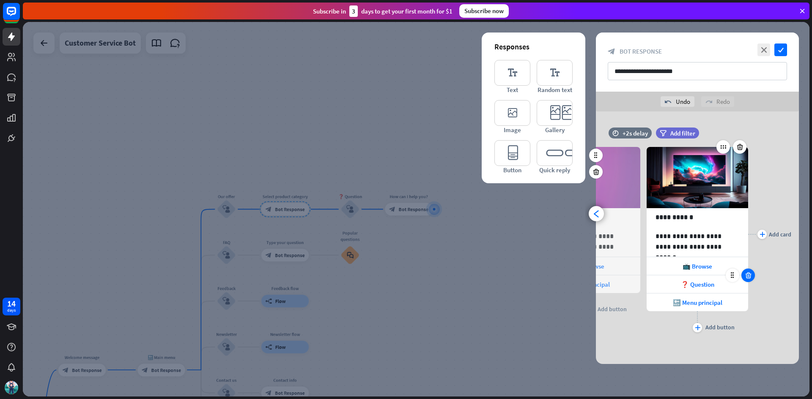
click at [752, 276] on div at bounding box center [748, 276] width 14 height 14
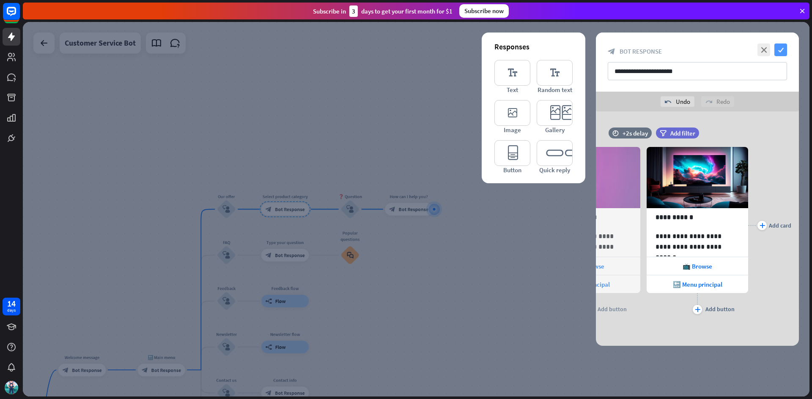
click at [782, 51] on icon "check" at bounding box center [780, 50] width 13 height 13
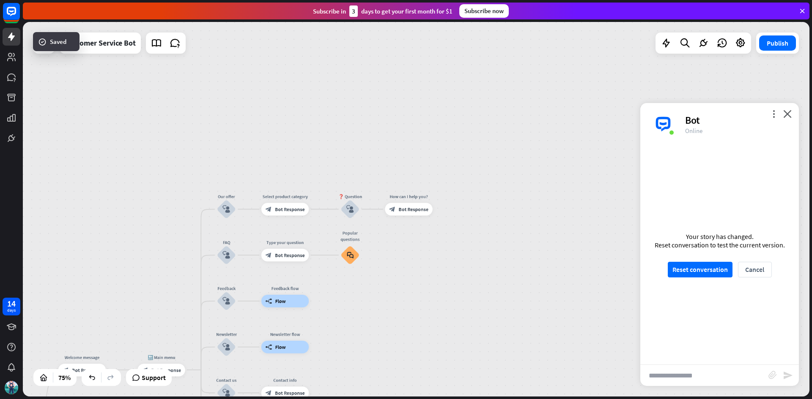
scroll to position [291, 0]
click at [703, 264] on button "Reset conversation" at bounding box center [699, 270] width 65 height 16
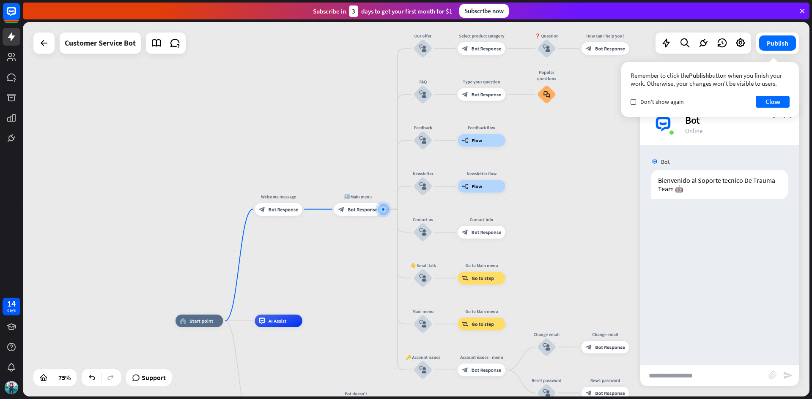
click at [702, 379] on input "text" at bounding box center [704, 375] width 128 height 21
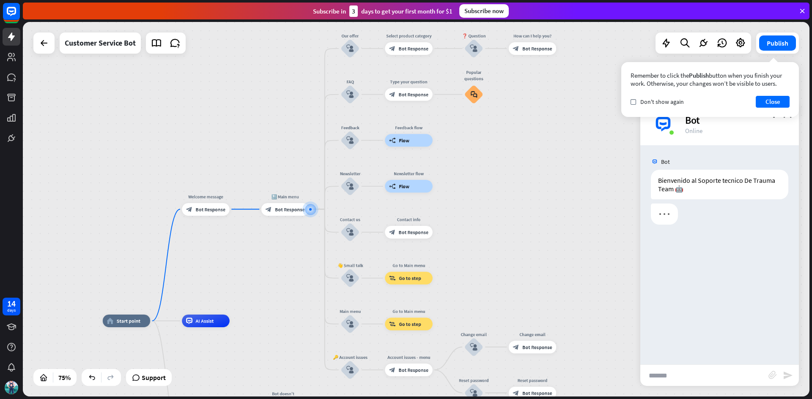
type input "*******"
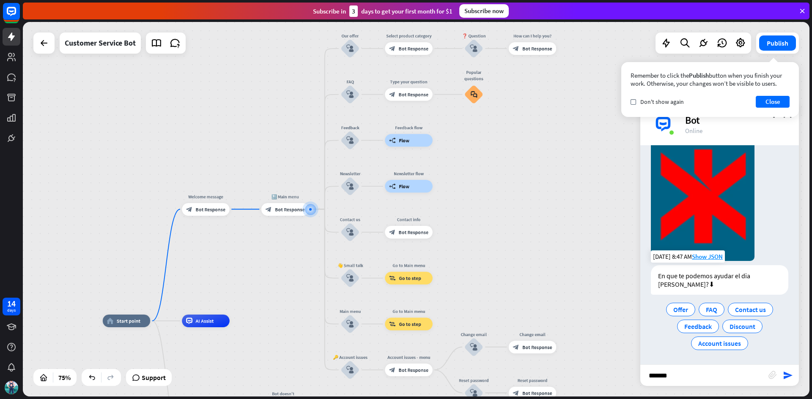
scroll to position [70, 0]
click at [705, 377] on input "*******" at bounding box center [704, 375] width 128 height 21
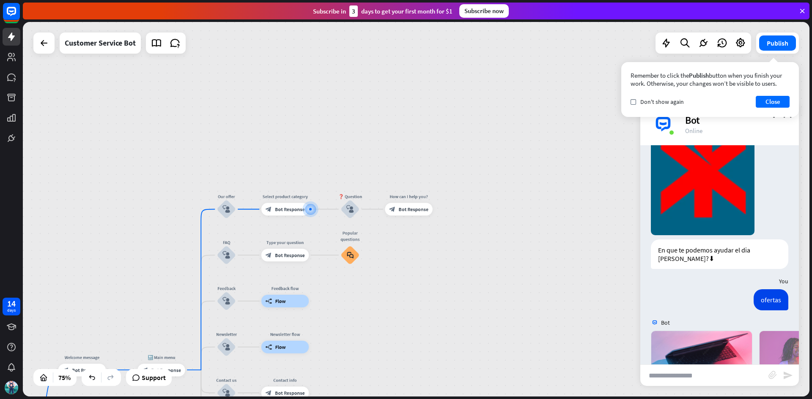
scroll to position [233, 0]
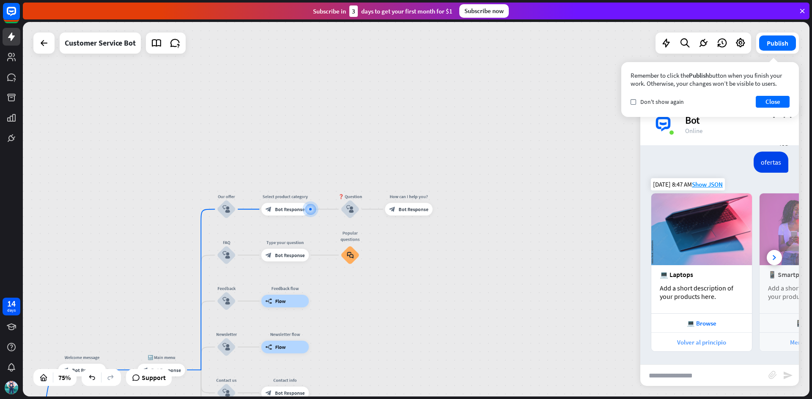
click at [694, 341] on div "Volver al principio" at bounding box center [701, 343] width 92 height 8
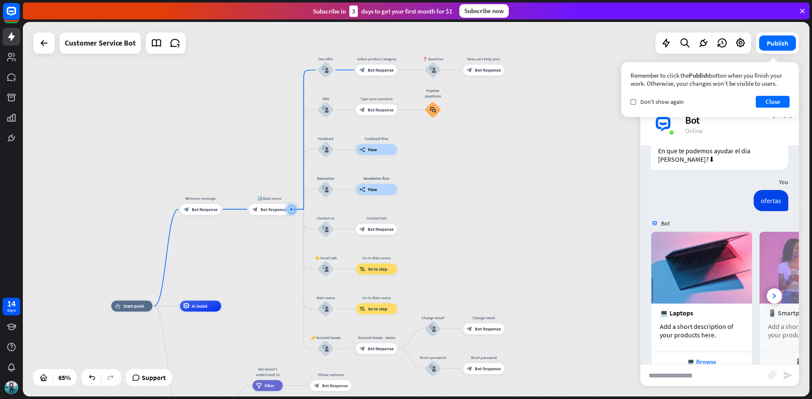
scroll to position [266, 0]
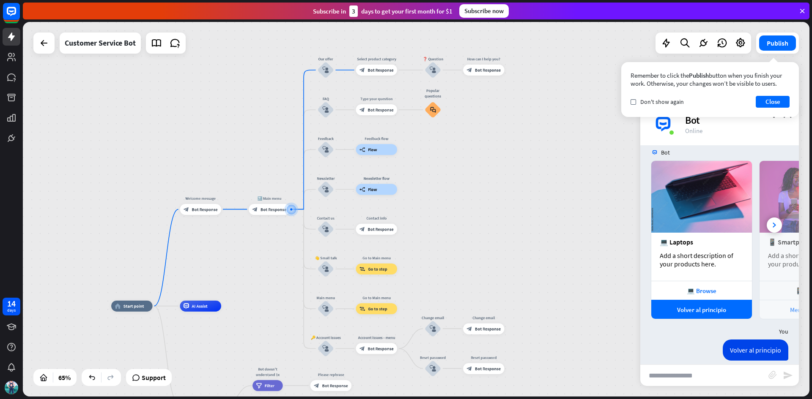
drag, startPoint x: 709, startPoint y: 295, endPoint x: 479, endPoint y: 2, distance: 372.4
click at [499, 20] on div "close Product Help First steps Get started with ChatBot Help Center Follow step…" at bounding box center [417, 199] width 789 height 399
click at [216, 200] on div "more_horiz" at bounding box center [212, 197] width 10 height 8
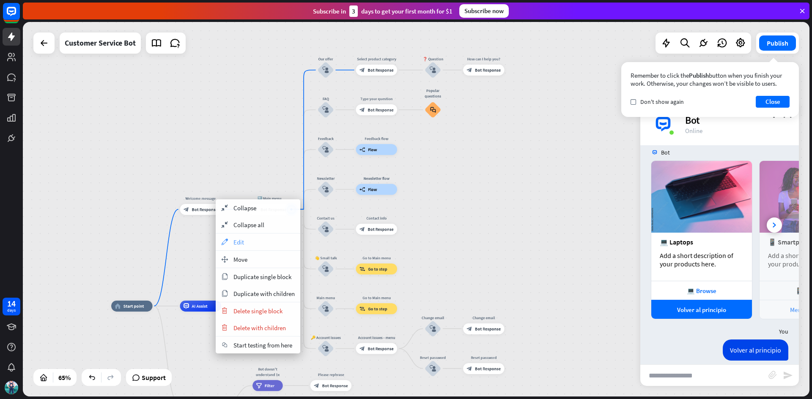
click at [251, 245] on div "appearance Edit" at bounding box center [258, 242] width 85 height 17
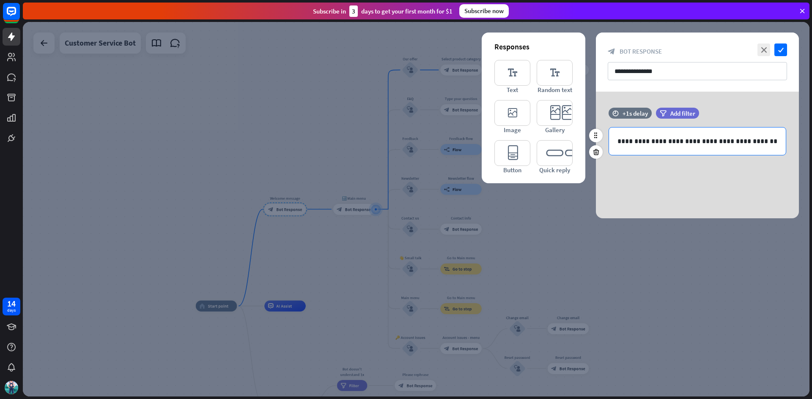
drag, startPoint x: 752, startPoint y: 141, endPoint x: 744, endPoint y: 139, distance: 8.7
click at [752, 141] on p "**********" at bounding box center [697, 141] width 160 height 11
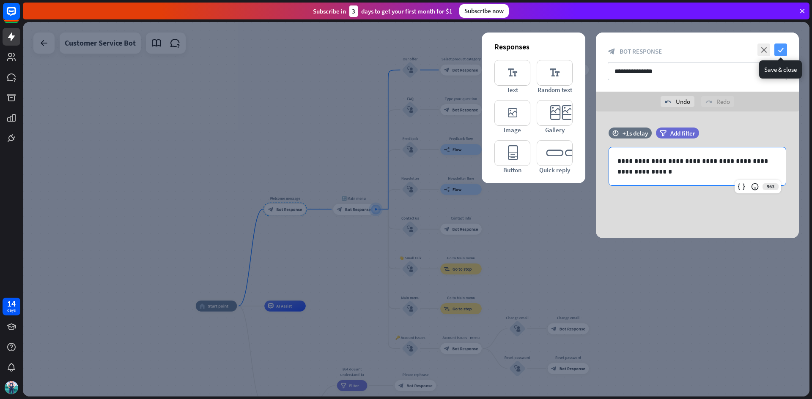
click at [781, 53] on icon "check" at bounding box center [780, 50] width 13 height 13
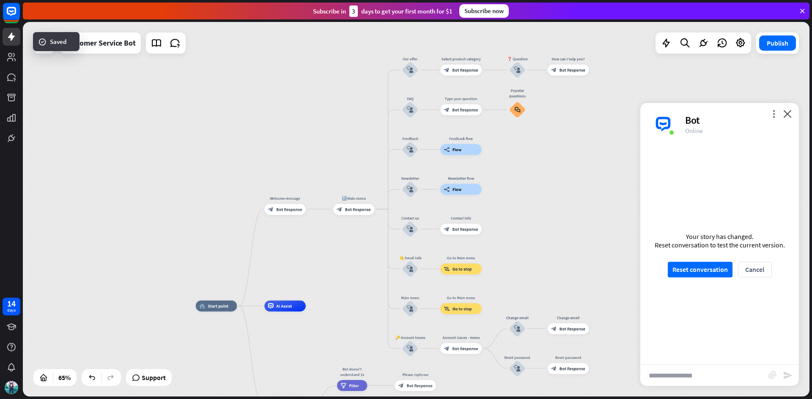
scroll to position [274, 0]
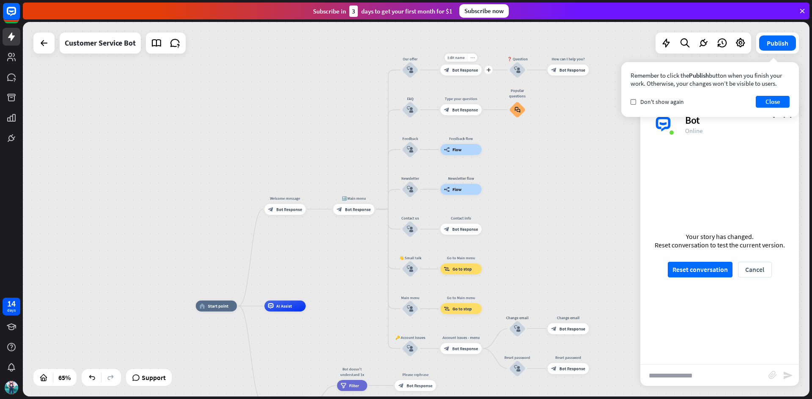
click at [474, 57] on icon "more_horiz" at bounding box center [472, 58] width 4 height 4
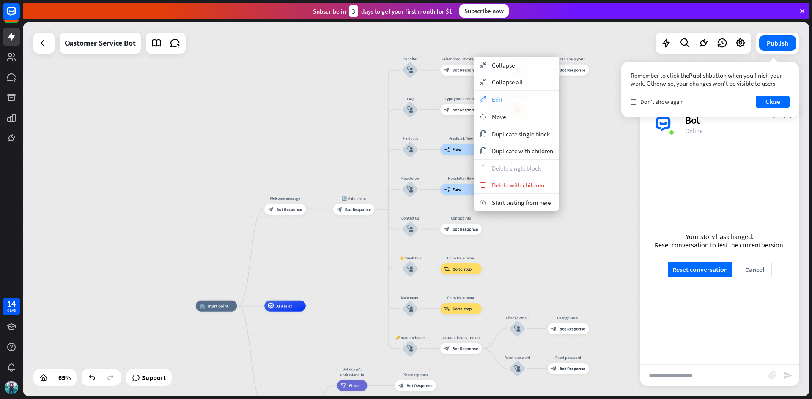
click at [493, 96] on span "Edit" at bounding box center [497, 100] width 11 height 8
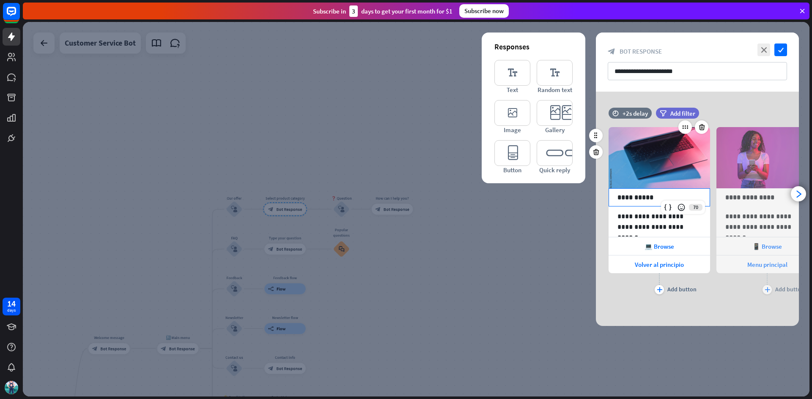
click at [667, 202] on div "**********" at bounding box center [658, 198] width 101 height 18
drag, startPoint x: 658, startPoint y: 199, endPoint x: 653, endPoint y: 197, distance: 5.7
click at [653, 197] on div "**********" at bounding box center [658, 198] width 101 height 18
drag, startPoint x: 655, startPoint y: 197, endPoint x: 617, endPoint y: 199, distance: 37.6
click at [617, 199] on p "**********" at bounding box center [659, 197] width 84 height 11
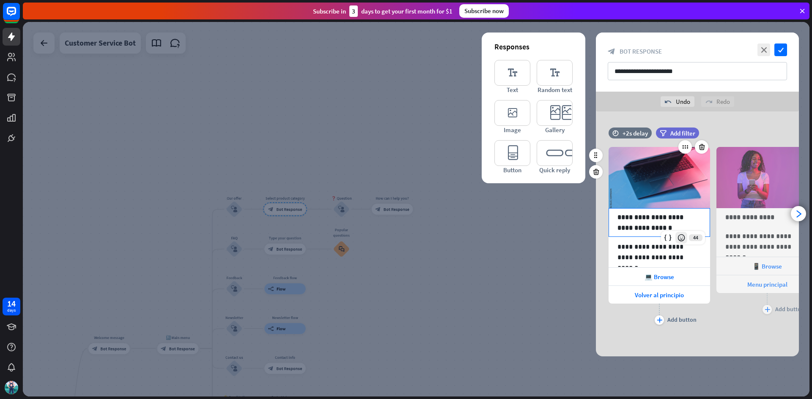
click at [678, 243] on div at bounding box center [681, 238] width 12 height 12
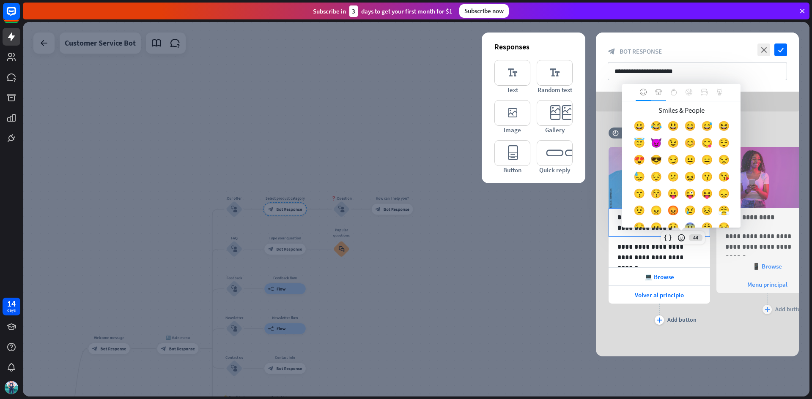
click at [657, 94] on icon at bounding box center [658, 92] width 7 height 7
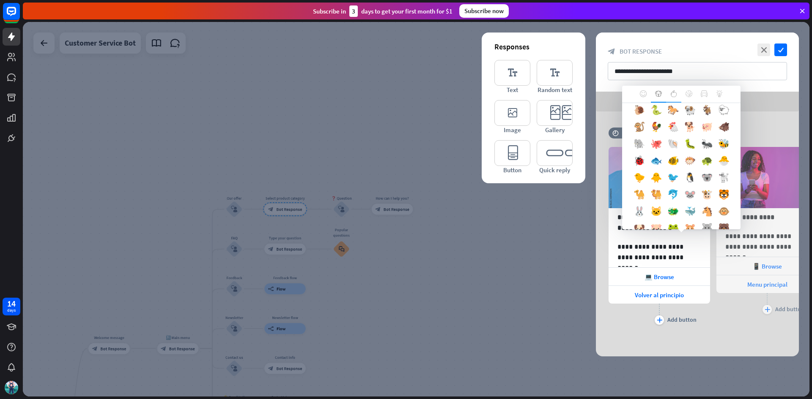
scroll to position [302, 0]
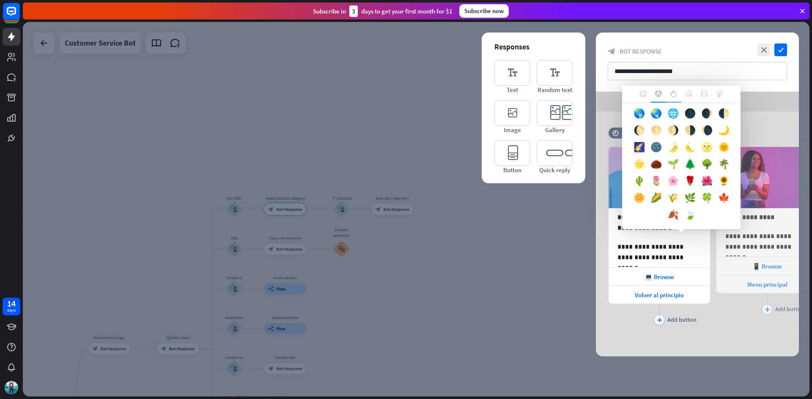
click at [679, 95] on div at bounding box center [673, 94] width 15 height 17
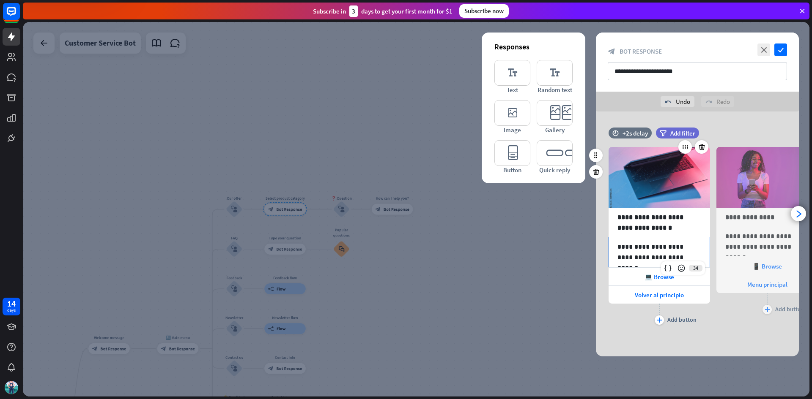
click at [675, 262] on div "**********" at bounding box center [658, 252] width 101 height 30
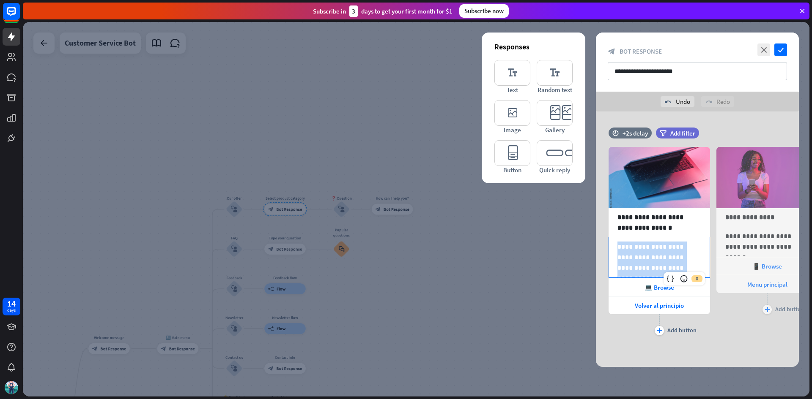
drag, startPoint x: 697, startPoint y: 271, endPoint x: 536, endPoint y: 221, distance: 169.0
click at [540, 222] on div "**********" at bounding box center [416, 209] width 786 height 375
paste div
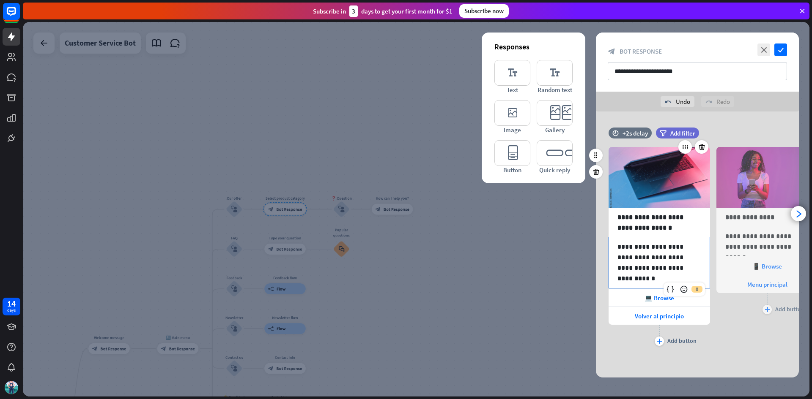
click at [697, 289] on div "0" at bounding box center [683, 290] width 41 height 14
click at [673, 291] on icon at bounding box center [670, 289] width 8 height 8
drag, startPoint x: 648, startPoint y: 281, endPoint x: 635, endPoint y: 280, distance: 12.3
click at [638, 280] on p "*******" at bounding box center [659, 278] width 84 height 11
drag, startPoint x: 635, startPoint y: 280, endPoint x: 610, endPoint y: 278, distance: 25.4
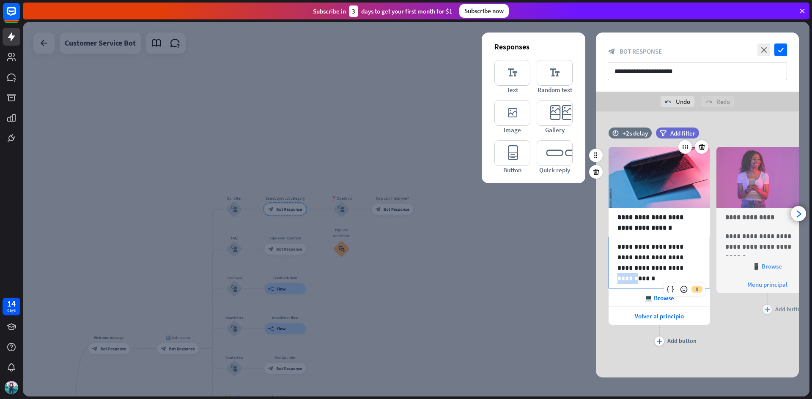
click at [610, 278] on div "**********" at bounding box center [659, 263] width 101 height 51
drag, startPoint x: 642, startPoint y: 279, endPoint x: 642, endPoint y: 272, distance: 6.8
click at [642, 272] on div "**********" at bounding box center [659, 263] width 101 height 51
drag, startPoint x: 642, startPoint y: 245, endPoint x: 586, endPoint y: 225, distance: 59.2
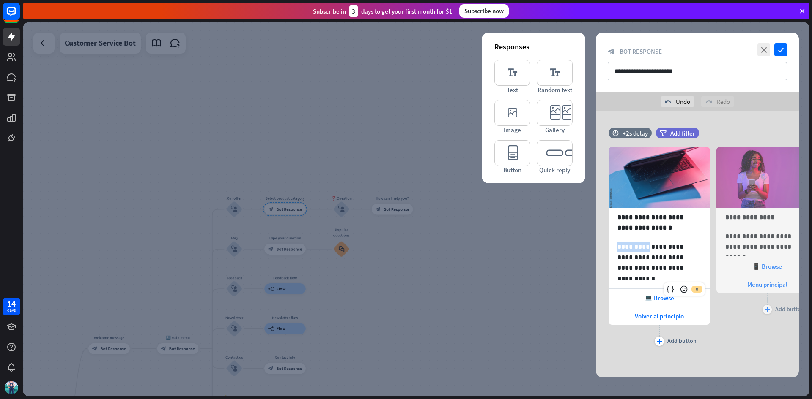
click at [586, 225] on div "**********" at bounding box center [697, 245] width 224 height 266
click at [623, 246] on p "**********" at bounding box center [659, 258] width 84 height 32
drag, startPoint x: 641, startPoint y: 280, endPoint x: 605, endPoint y: 278, distance: 36.0
click at [605, 278] on div "**********" at bounding box center [697, 241] width 203 height 214
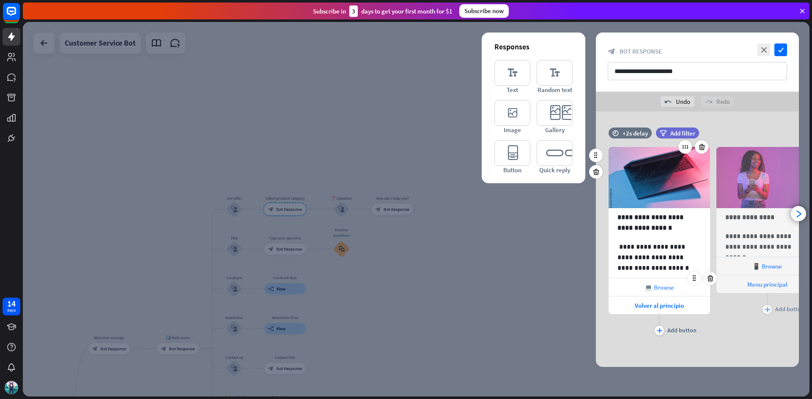
click at [683, 289] on div "💻 Browse" at bounding box center [658, 288] width 101 height 18
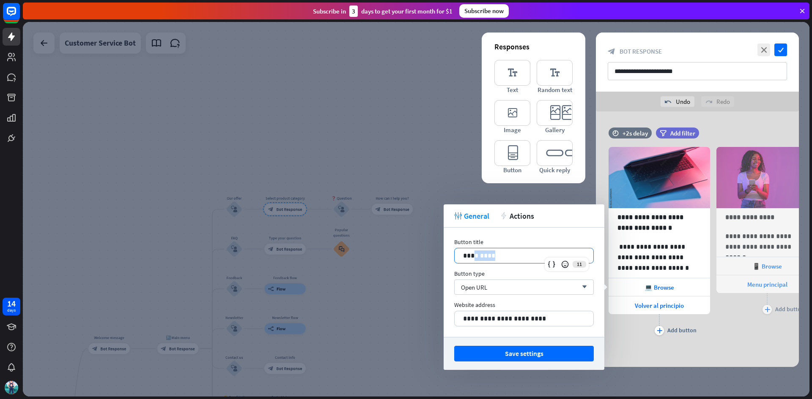
drag, startPoint x: 518, startPoint y: 260, endPoint x: 473, endPoint y: 256, distance: 44.5
click at [473, 256] on p "*********" at bounding box center [524, 256] width 122 height 11
drag, startPoint x: 567, startPoint y: 313, endPoint x: 120, endPoint y: 19, distance: 534.8
click at [153, 155] on body "14 days close Product Help First steps Get started with ChatBot Help Center Fol…" at bounding box center [406, 199] width 812 height 399
drag, startPoint x: 542, startPoint y: 320, endPoint x: 150, endPoint y: 276, distance: 394.7
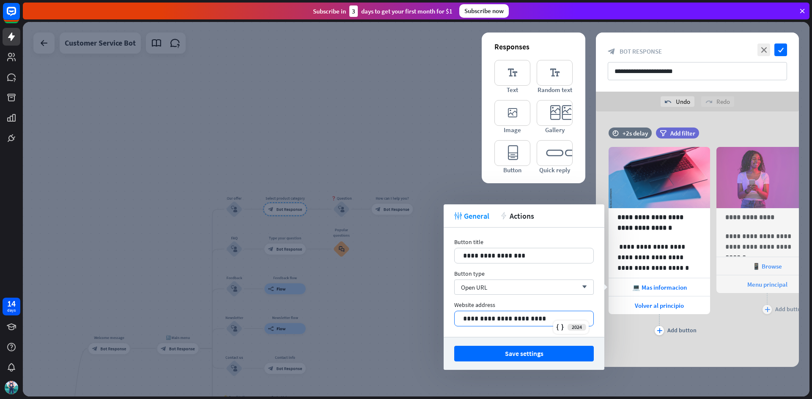
click at [150, 276] on body "14 days close Product Help First steps Get started with ChatBot Help Center Fol…" at bounding box center [406, 199] width 812 height 399
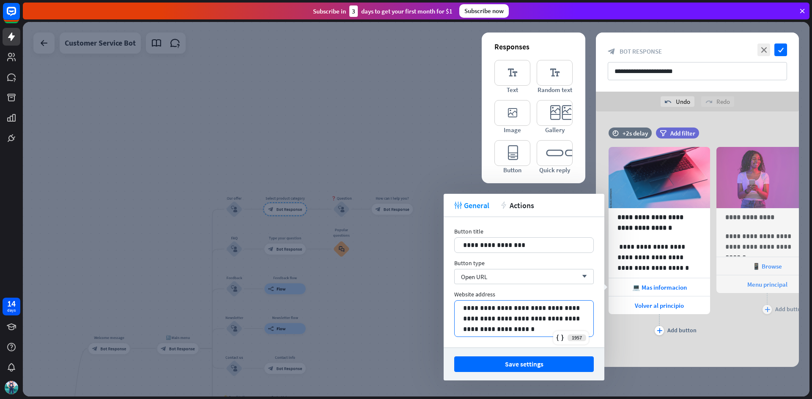
drag, startPoint x: 531, startPoint y: 331, endPoint x: 262, endPoint y: 276, distance: 275.2
click at [262, 276] on body "14 days close Product Help First steps Get started with ChatBot Help Center Fol…" at bounding box center [406, 199] width 812 height 399
drag, startPoint x: 525, startPoint y: 330, endPoint x: 454, endPoint y: 298, distance: 77.9
click at [454, 298] on div "**********" at bounding box center [523, 314] width 139 height 46
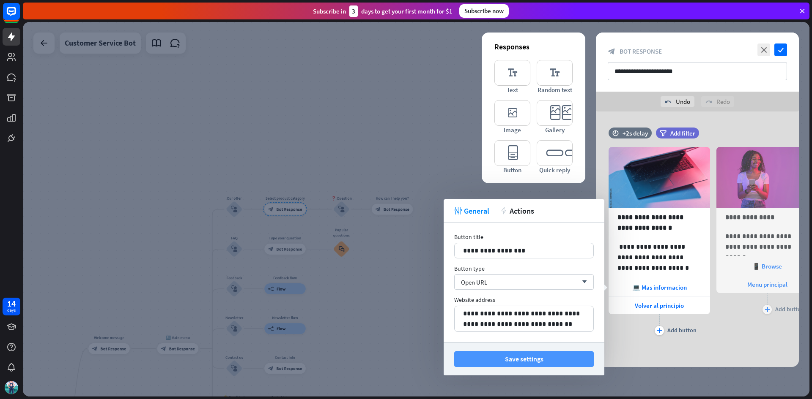
click at [538, 362] on button "Save settings" at bounding box center [523, 360] width 139 height 16
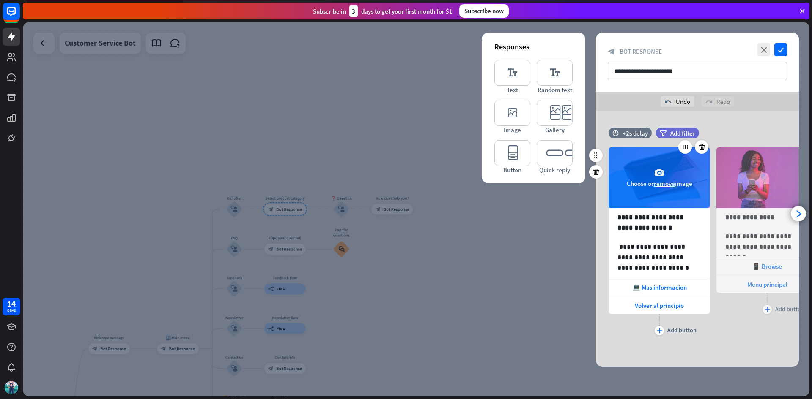
click at [653, 181] on span "Choose or remove image" at bounding box center [659, 184] width 66 height 8
